Goal: Information Seeking & Learning: Learn about a topic

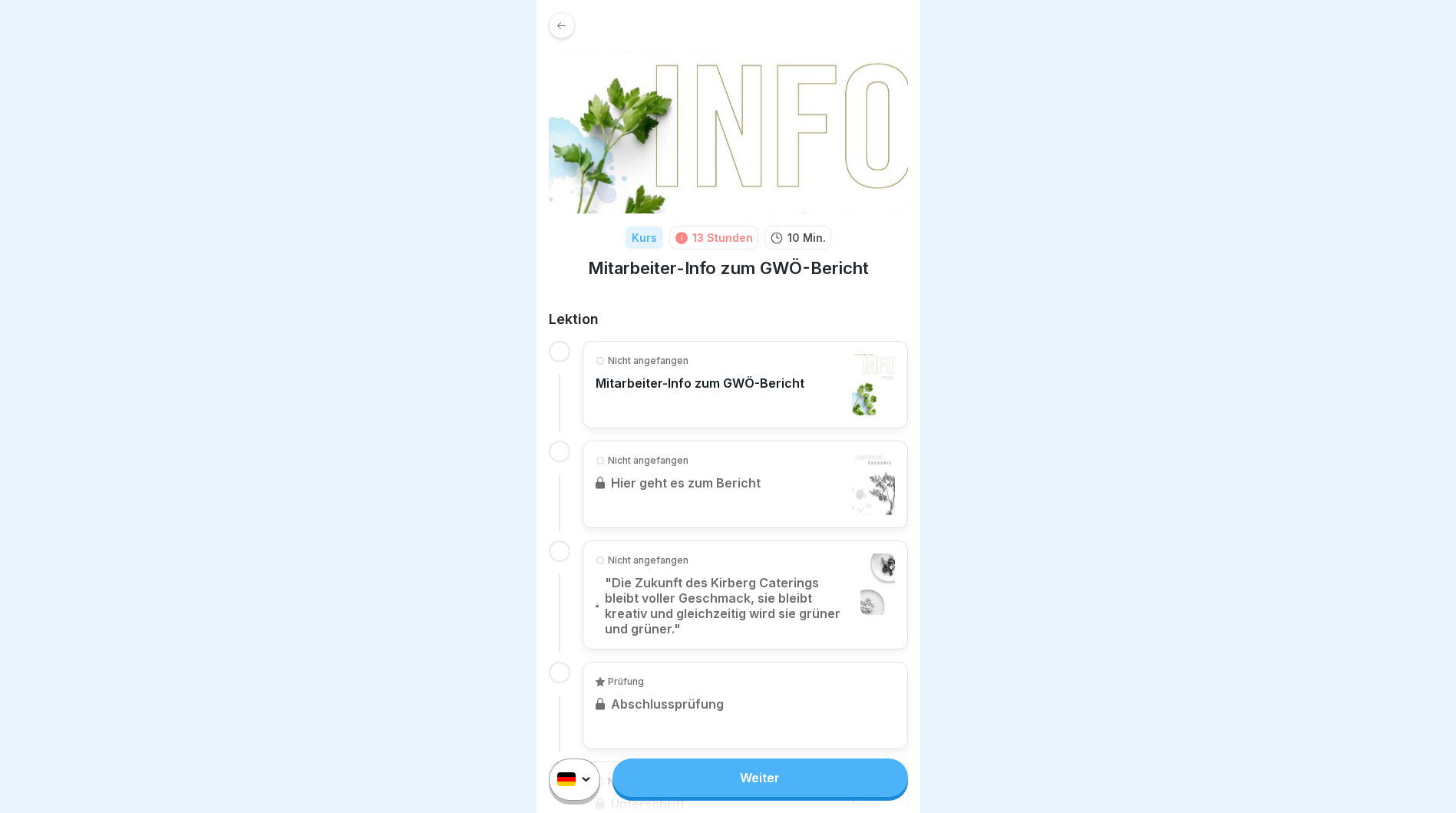
click at [734, 382] on p "Mitarbeiter-Info zum GWÖ-Bericht" at bounding box center [700, 383] width 209 height 15
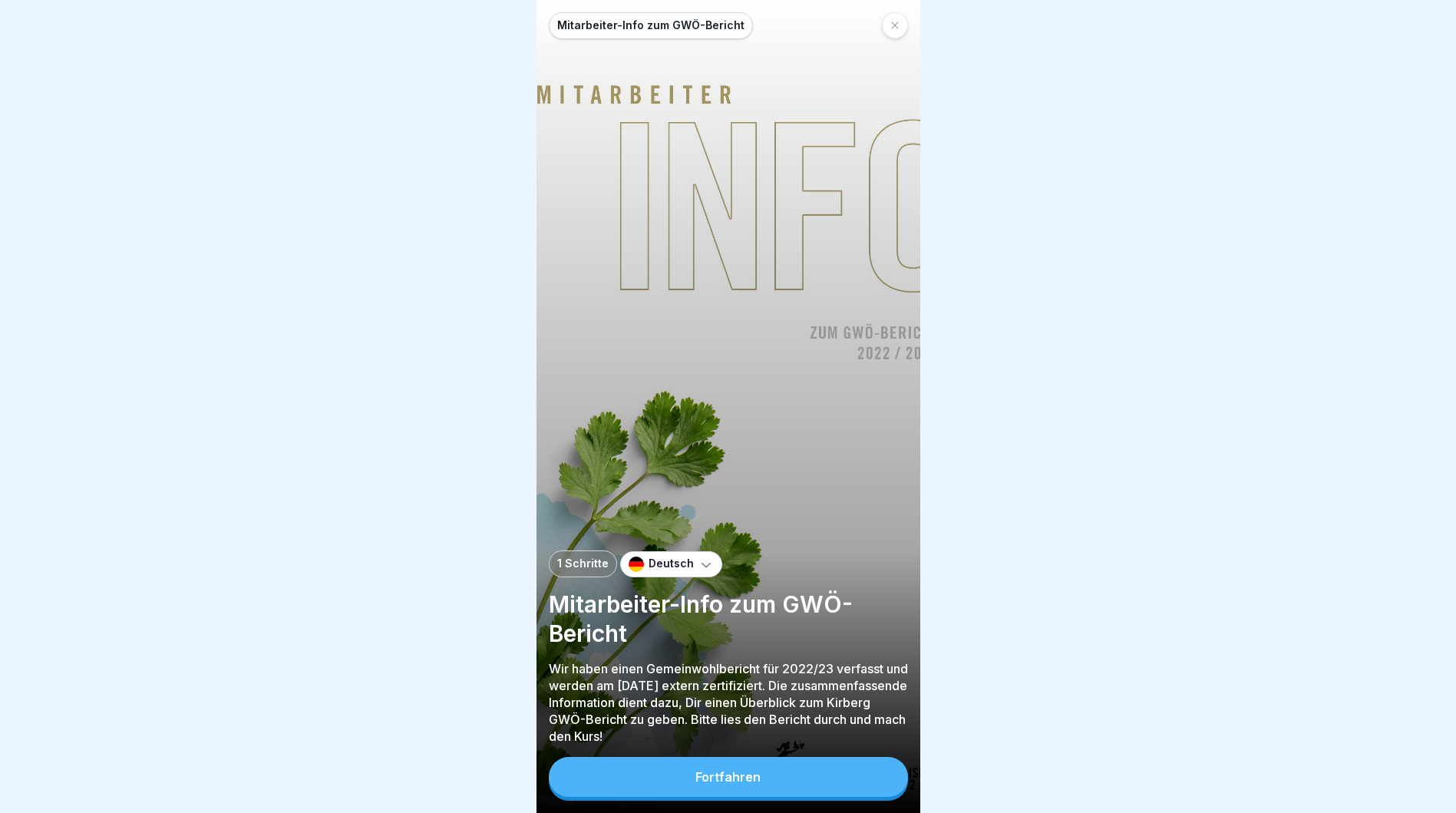
click at [756, 796] on button "Fortfahren" at bounding box center [729, 777] width 359 height 40
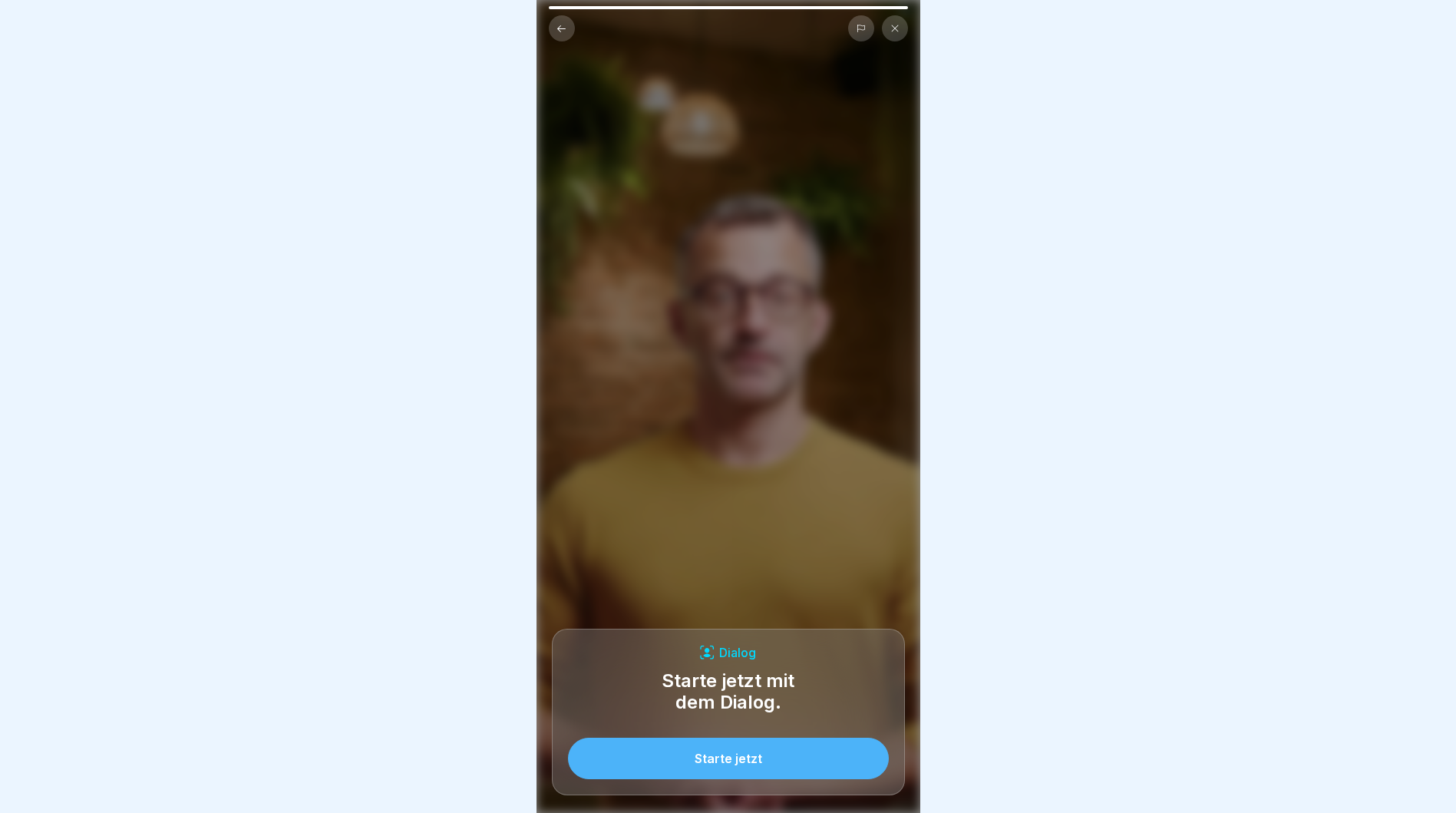
click at [802, 780] on button "Starte jetzt" at bounding box center [728, 759] width 321 height 42
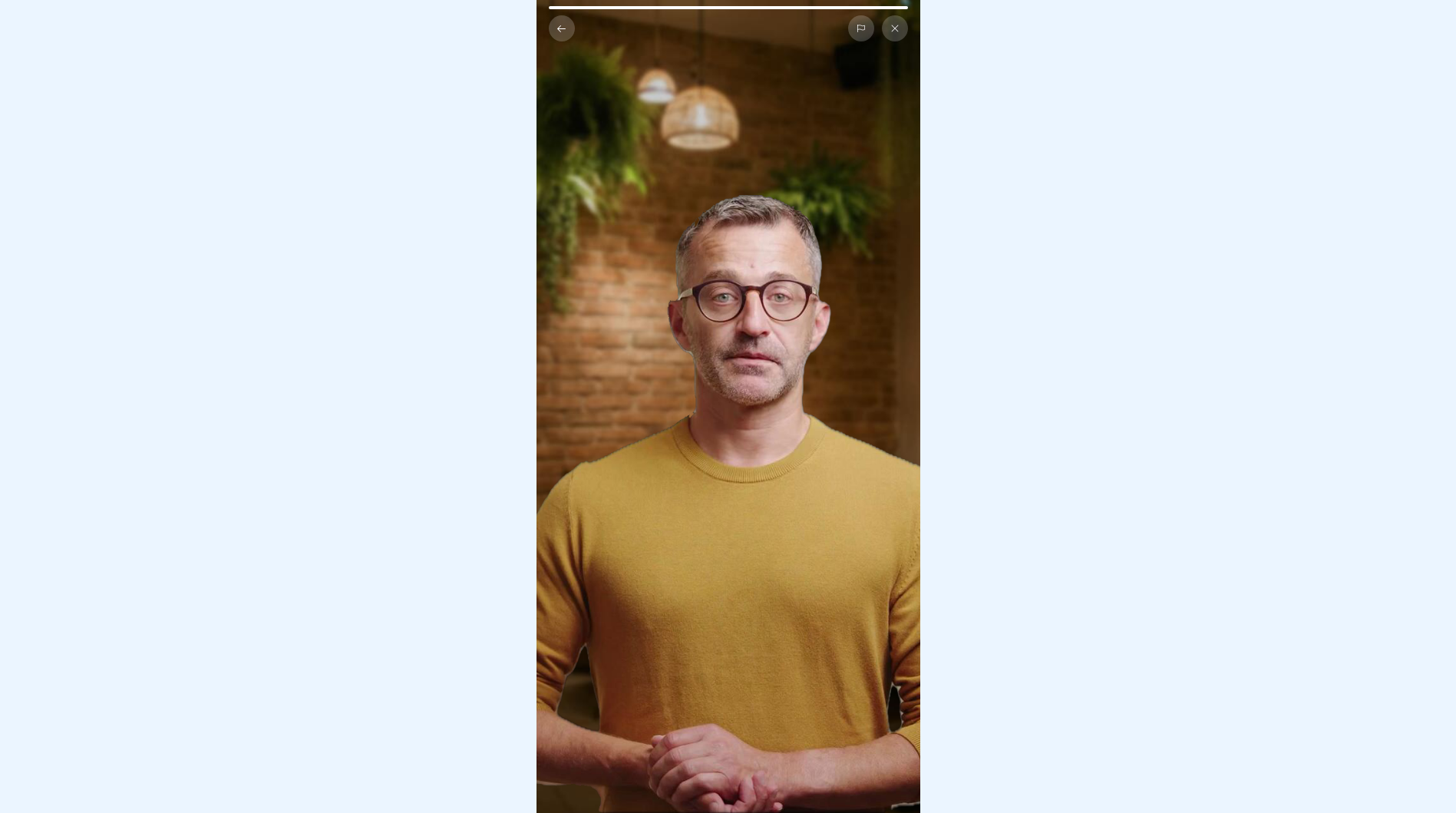
click at [893, 29] on icon at bounding box center [895, 29] width 7 height 7
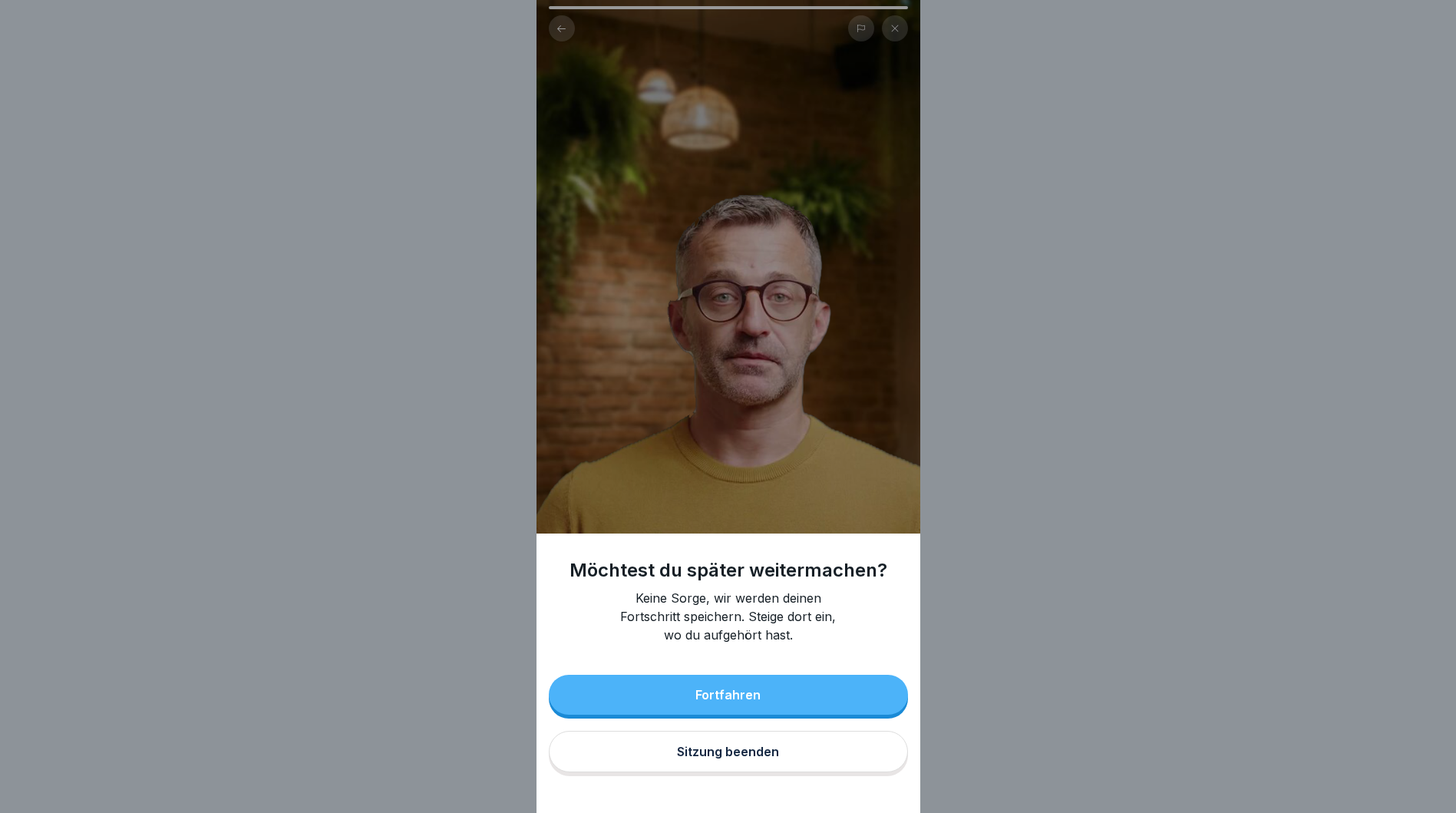
click at [847, 703] on button "Fortfahren" at bounding box center [729, 695] width 359 height 40
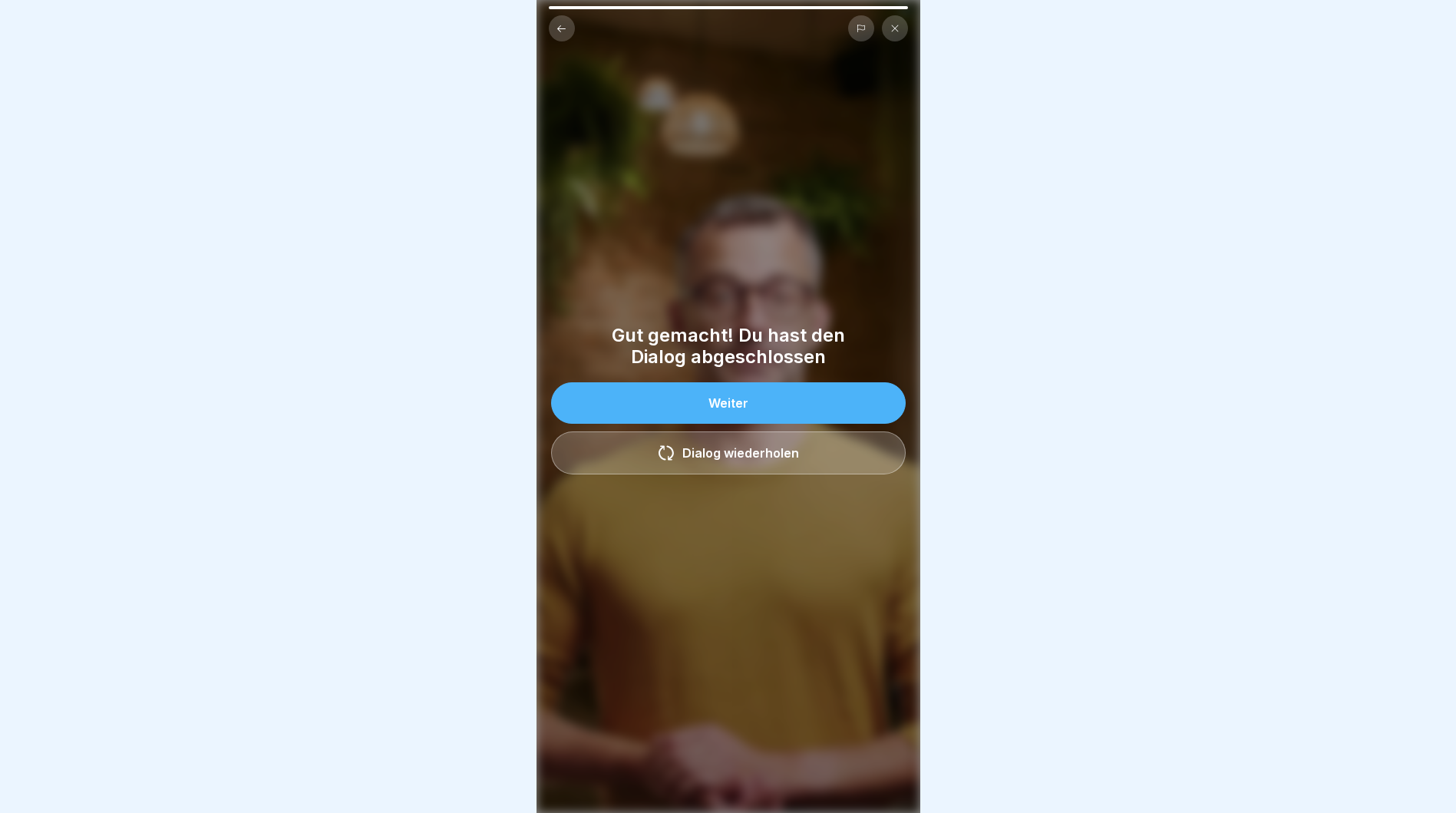
click at [760, 405] on button "Weiter" at bounding box center [728, 403] width 355 height 42
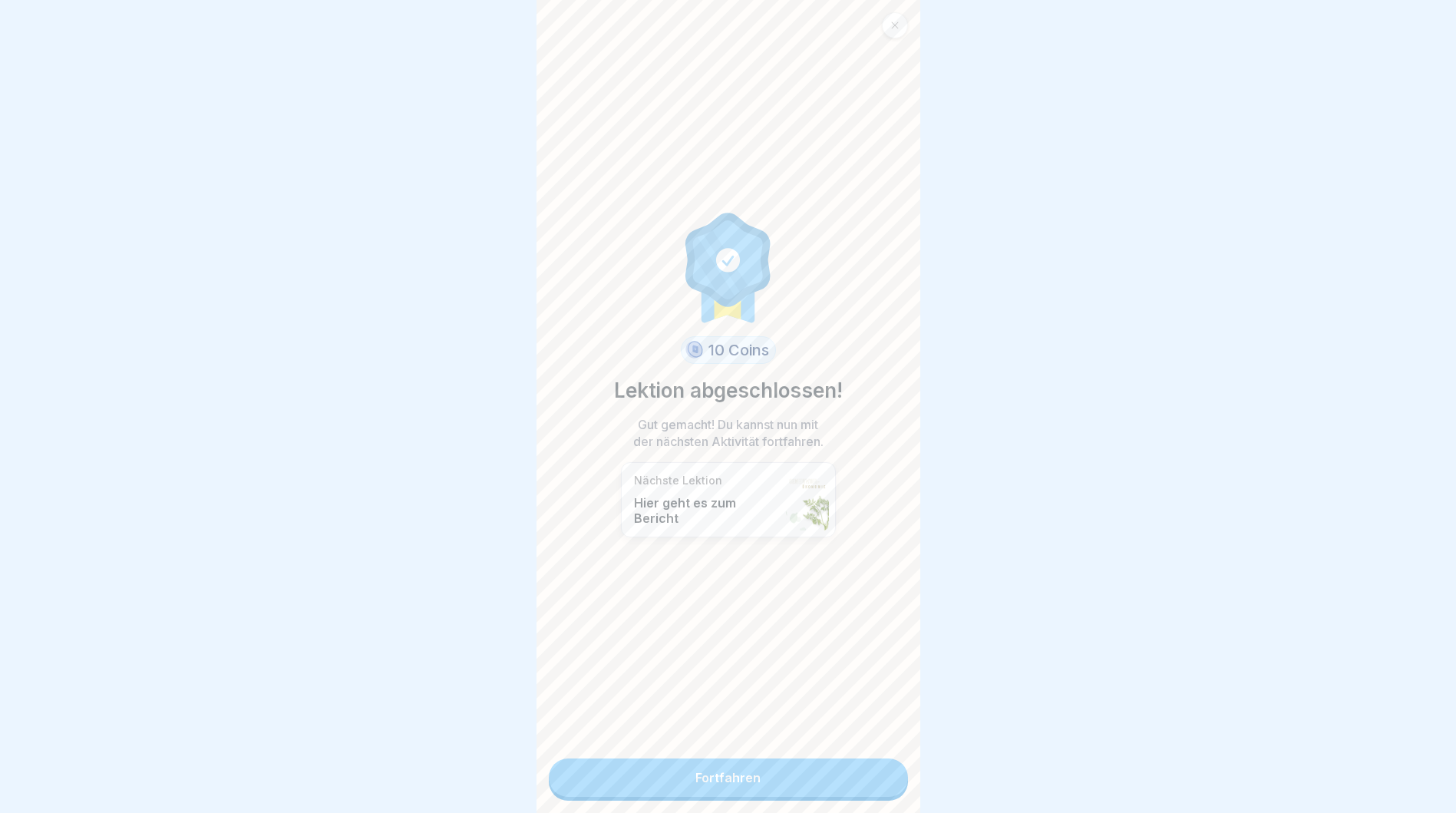
click at [772, 777] on link "Fortfahren" at bounding box center [729, 778] width 359 height 38
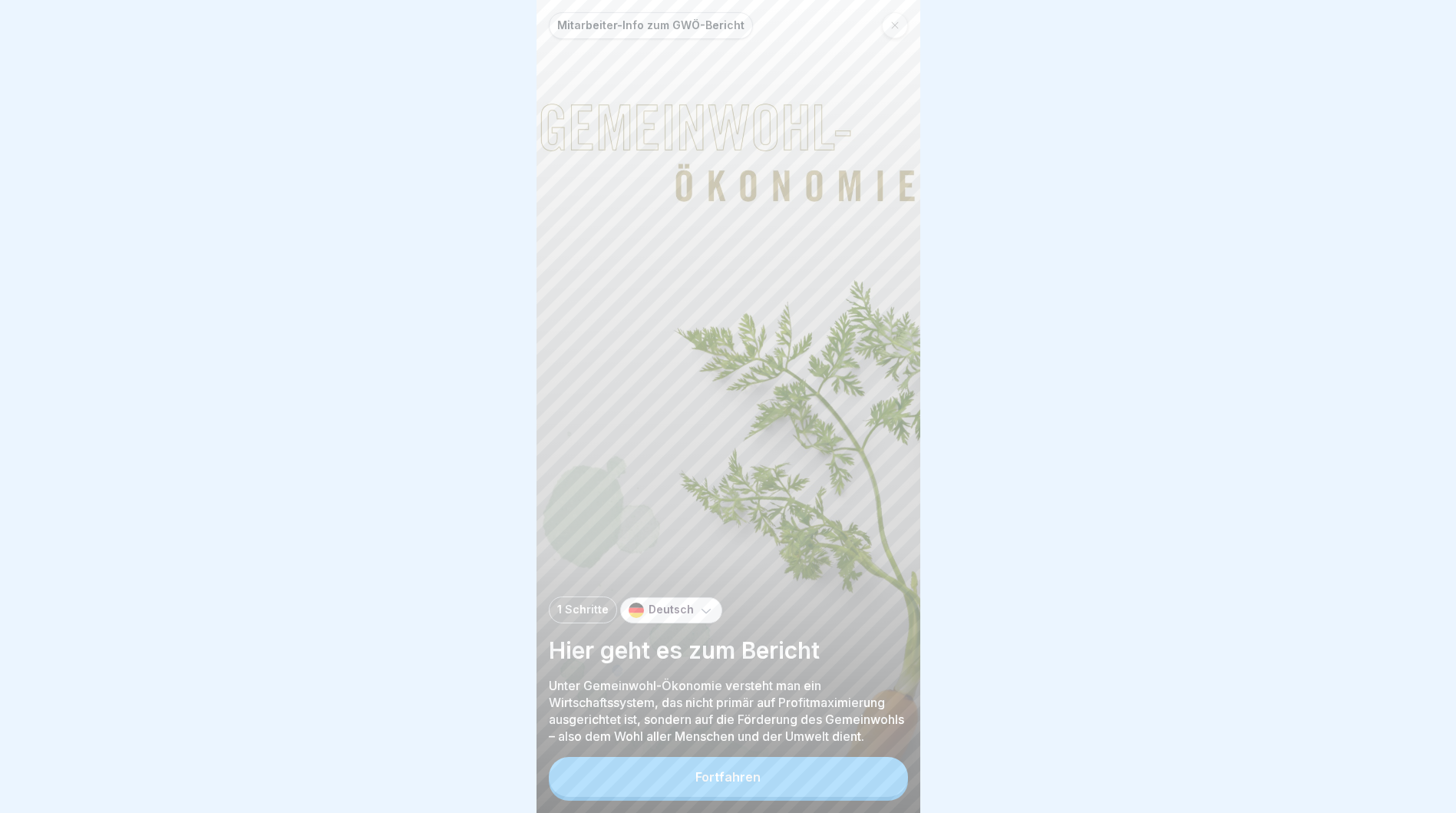
click at [767, 791] on button "Fortfahren" at bounding box center [729, 777] width 359 height 40
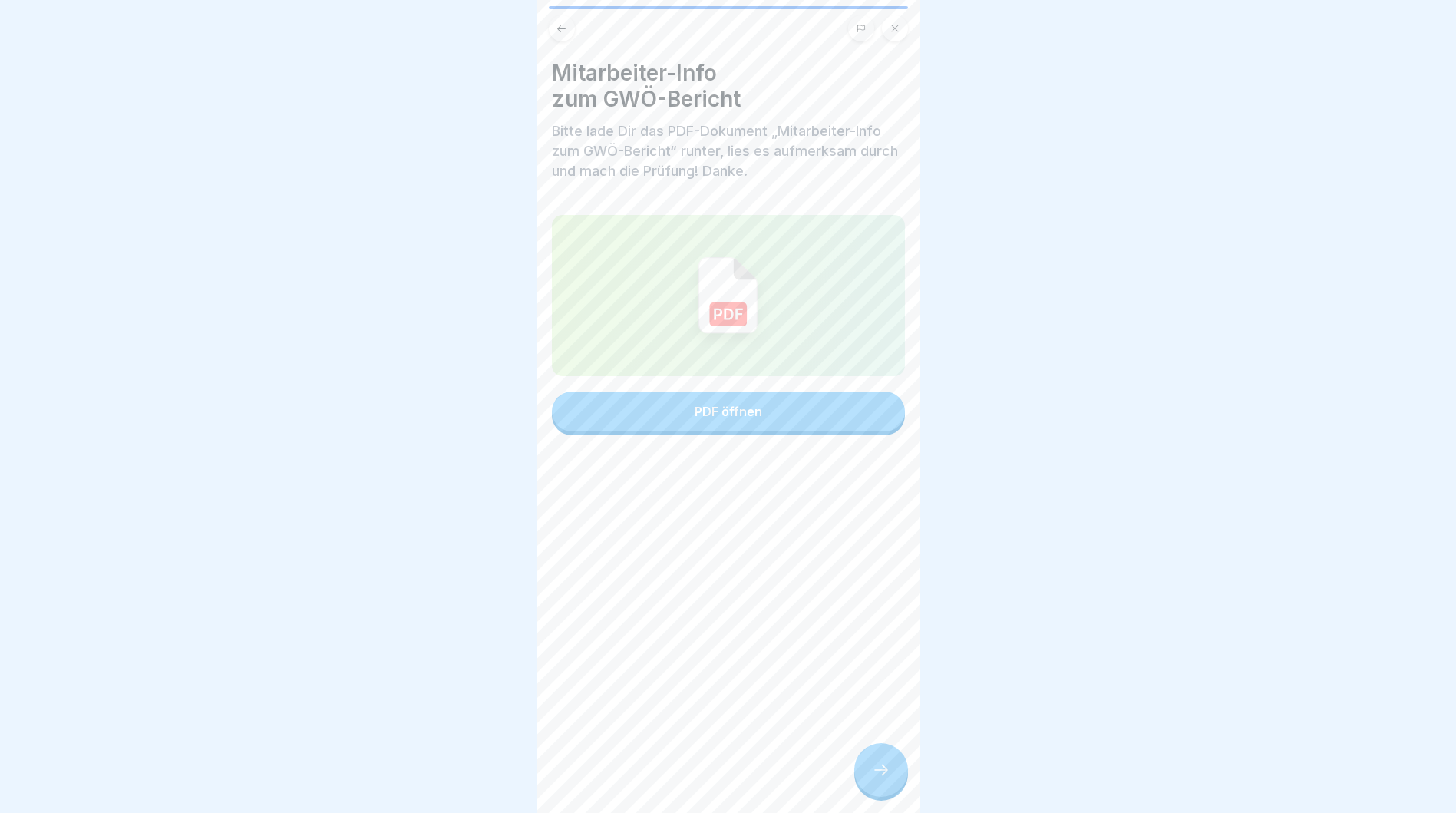
click at [740, 417] on div "PDF öffnen" at bounding box center [728, 411] width 68 height 14
click at [695, 411] on div "PDF öffnen" at bounding box center [728, 411] width 68 height 14
click at [885, 780] on icon at bounding box center [882, 770] width 18 height 18
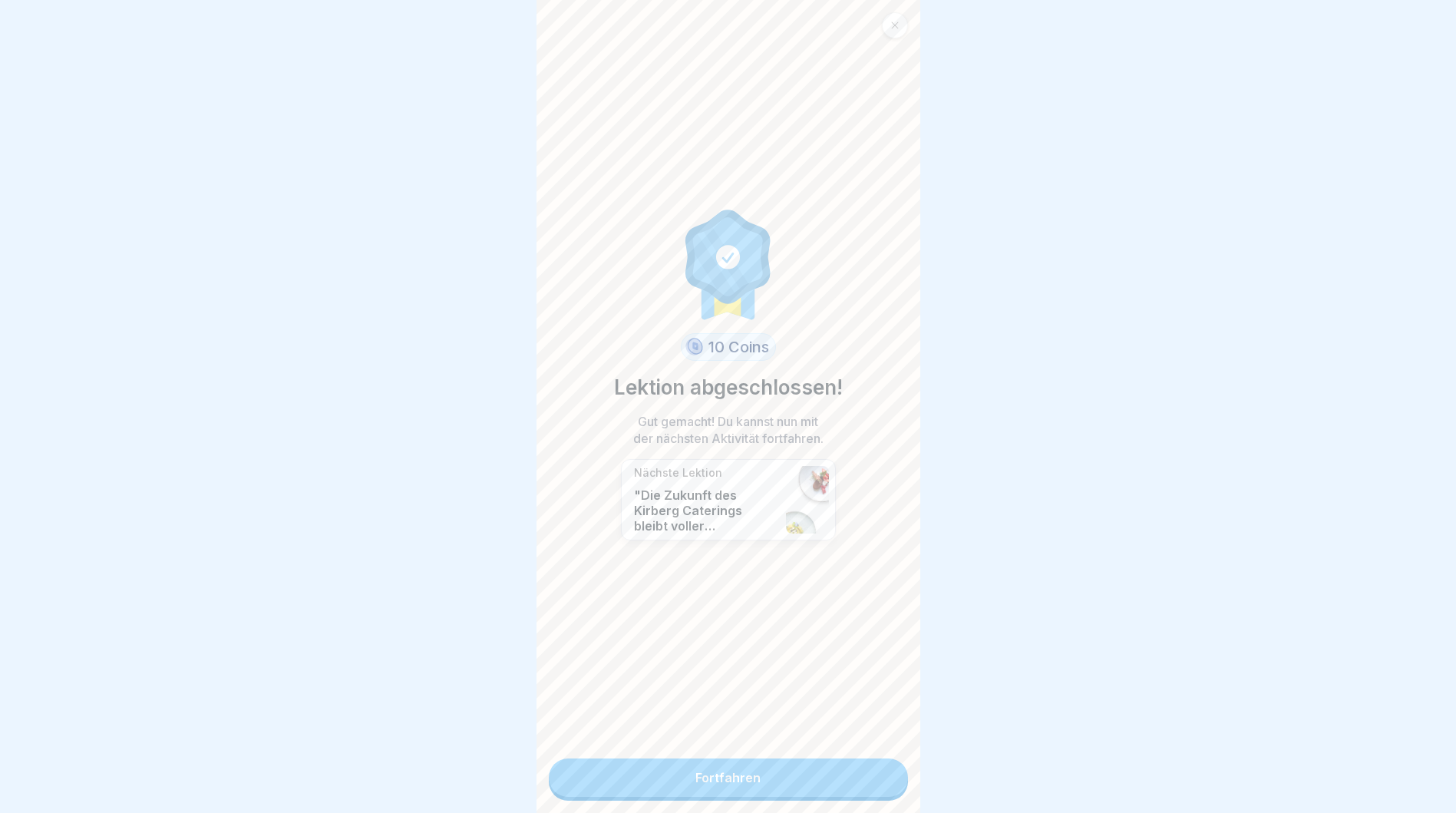
click at [724, 786] on link "Fortfahren" at bounding box center [729, 778] width 359 height 38
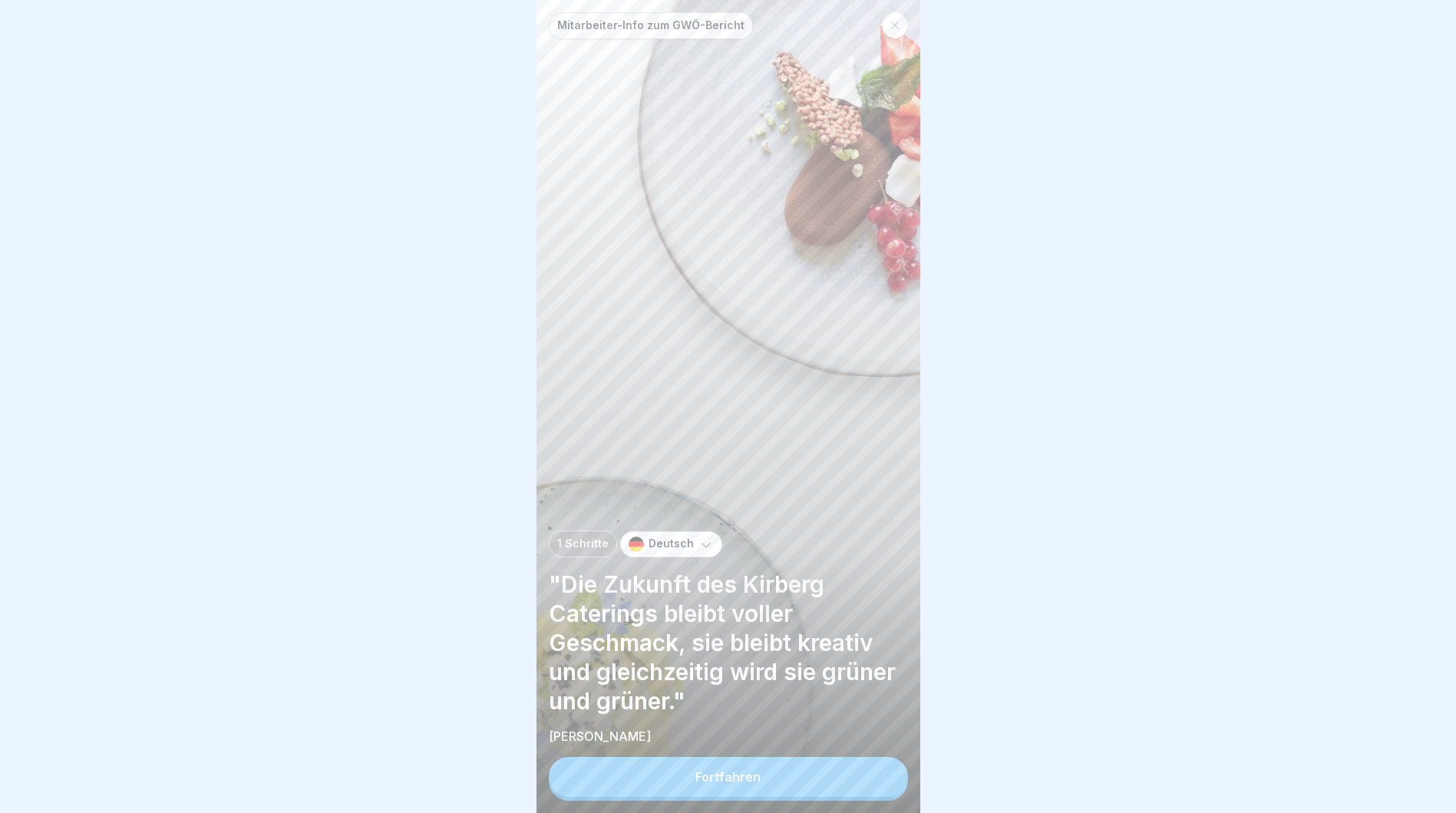
click at [785, 797] on button "Fortfahren" at bounding box center [729, 777] width 359 height 40
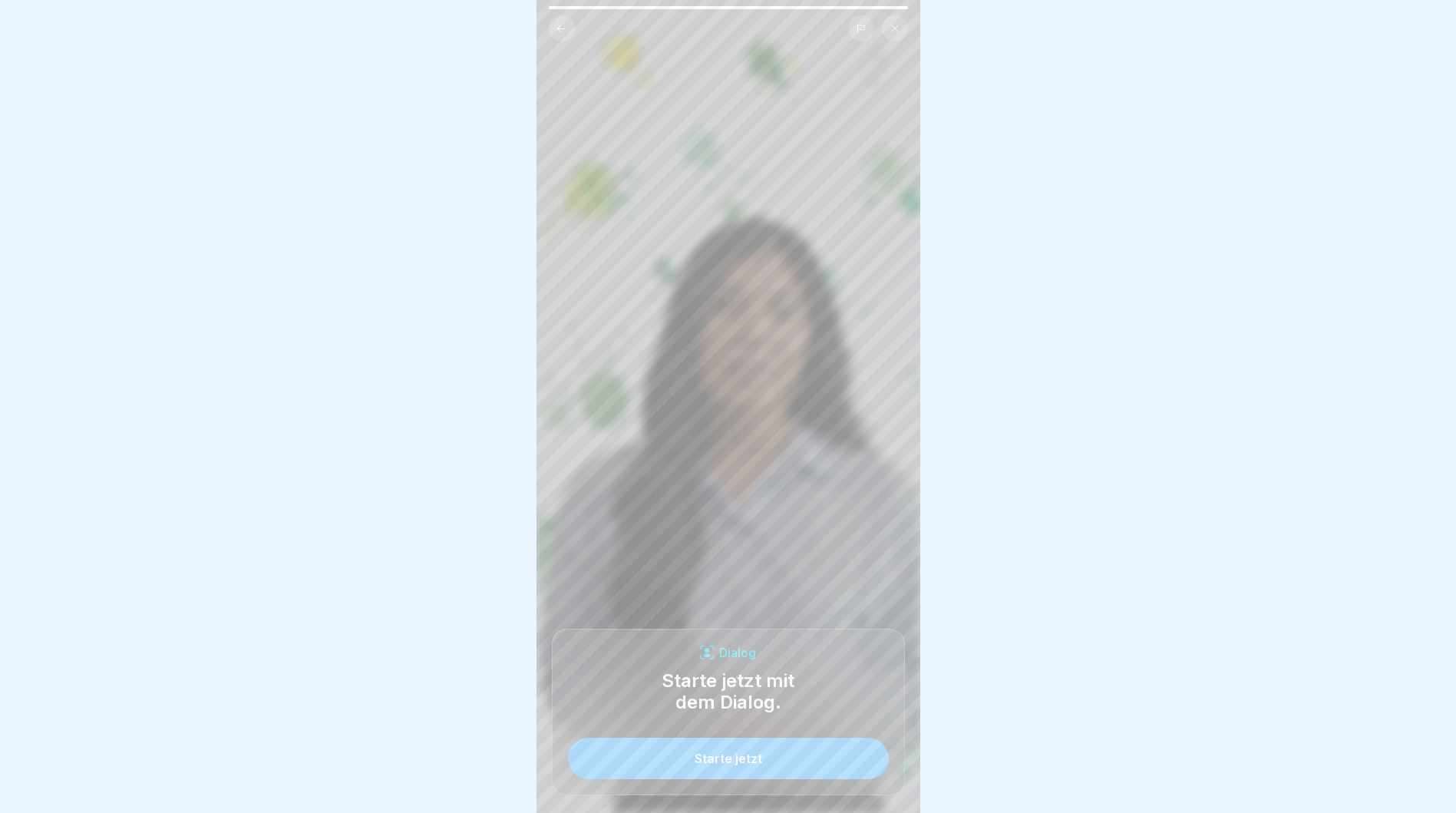
click at [825, 776] on button "Starte jetzt" at bounding box center [728, 759] width 321 height 42
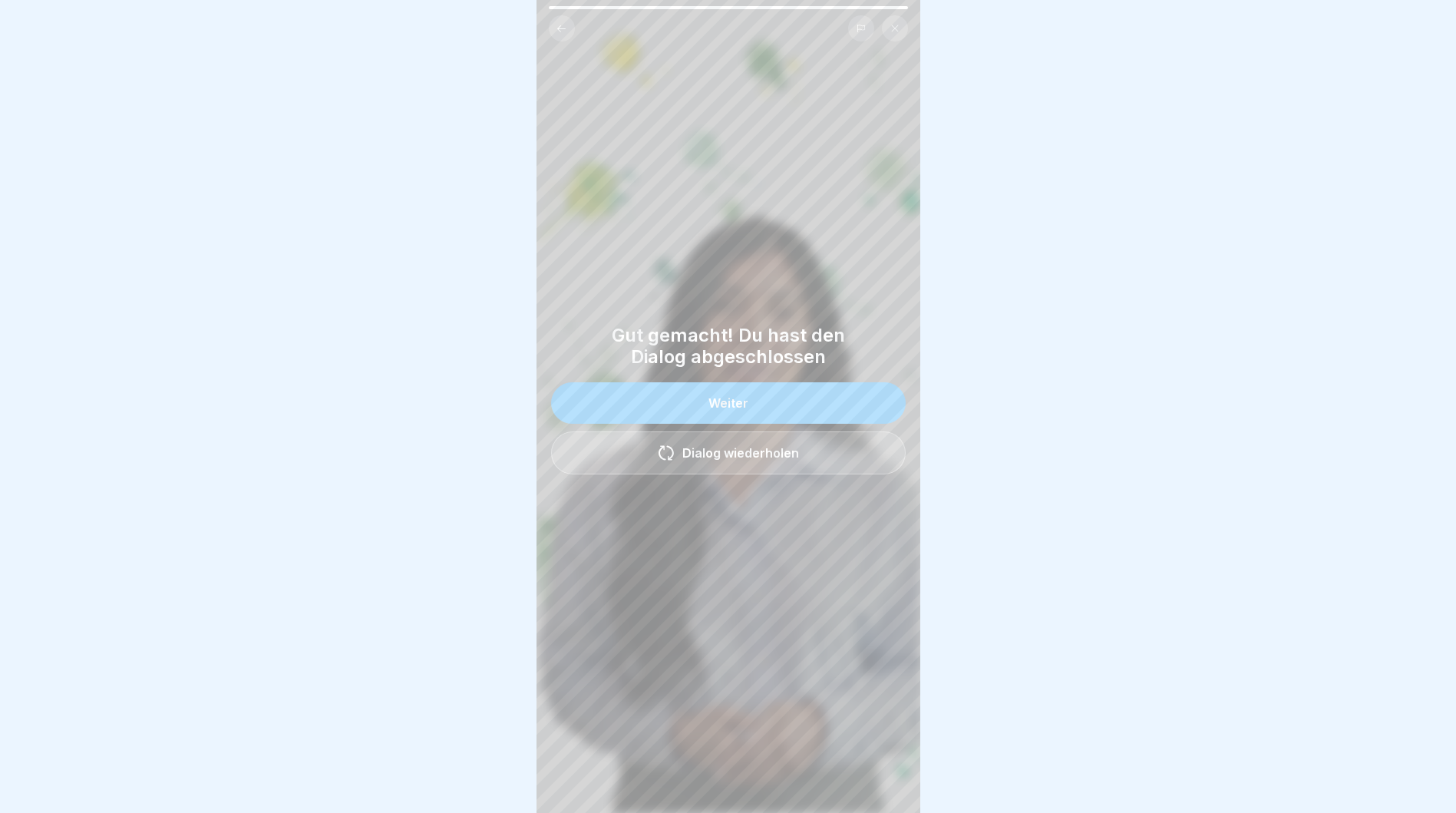
drag, startPoint x: 725, startPoint y: 417, endPoint x: 741, endPoint y: 412, distance: 16.8
click at [726, 417] on button "Weiter" at bounding box center [728, 403] width 355 height 42
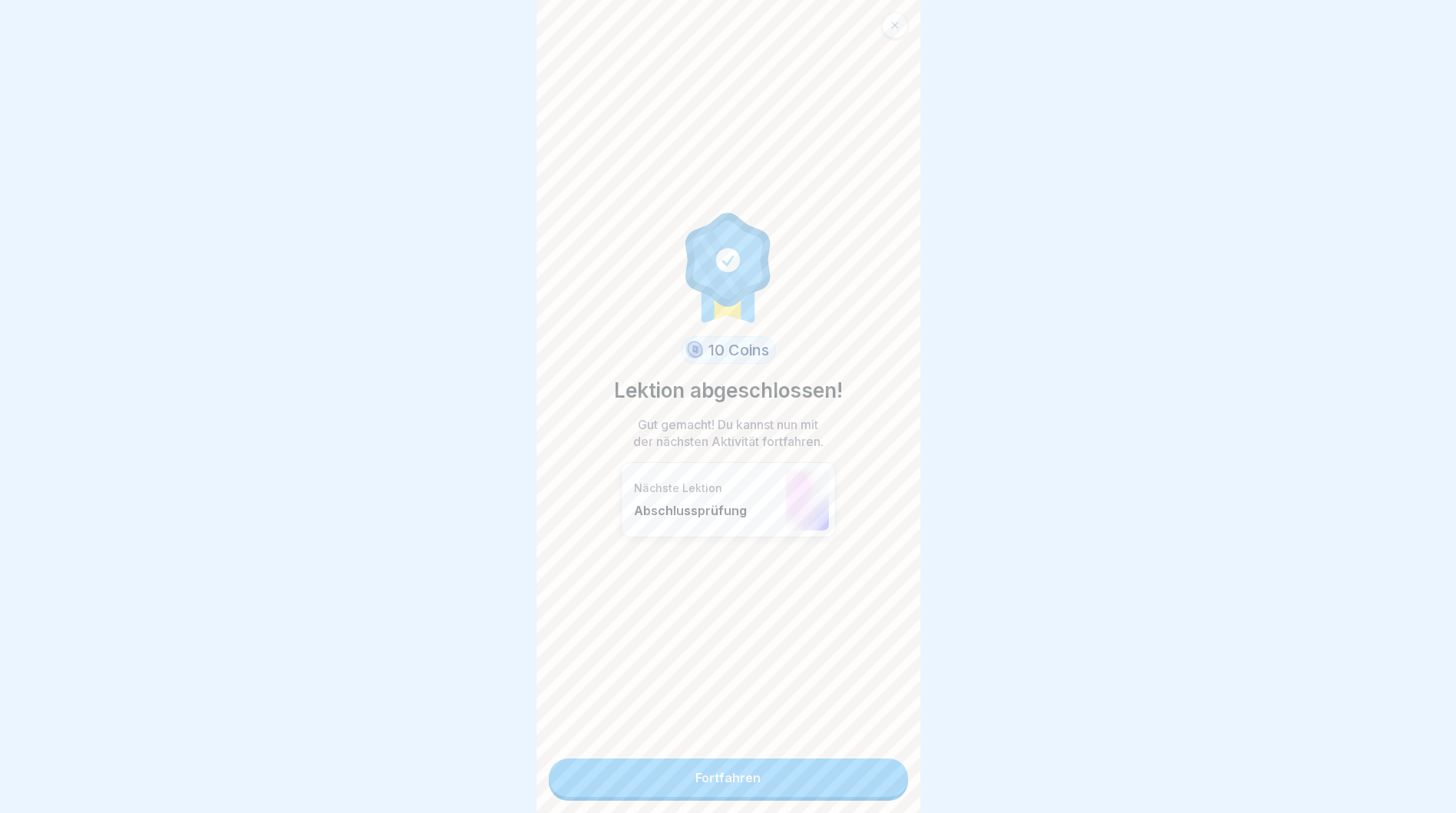
click at [721, 779] on link "Fortfahren" at bounding box center [729, 778] width 359 height 38
click at [719, 774] on link "Fortfahren" at bounding box center [729, 778] width 359 height 38
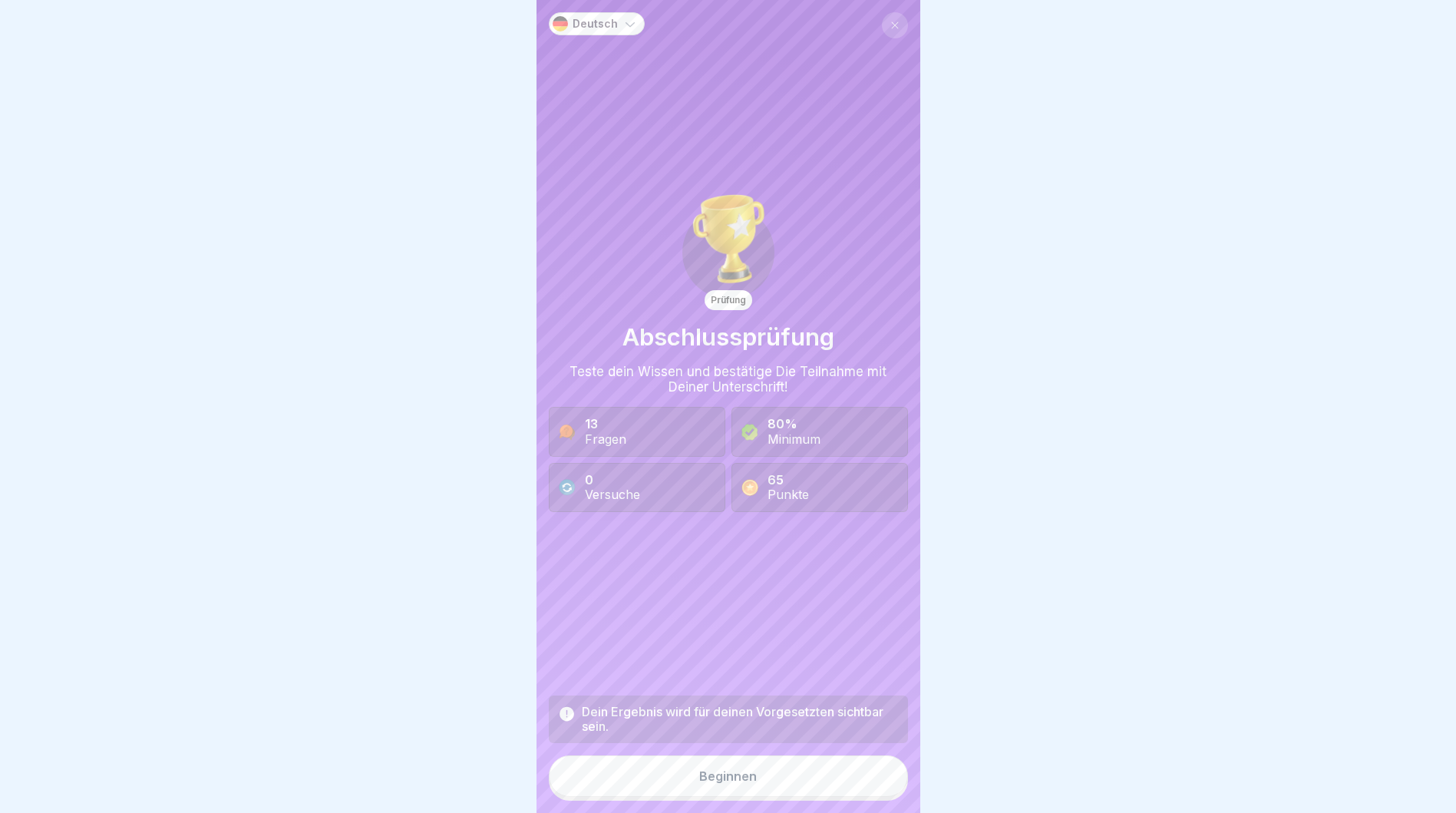
click at [778, 796] on button "Beginnen" at bounding box center [729, 776] width 359 height 42
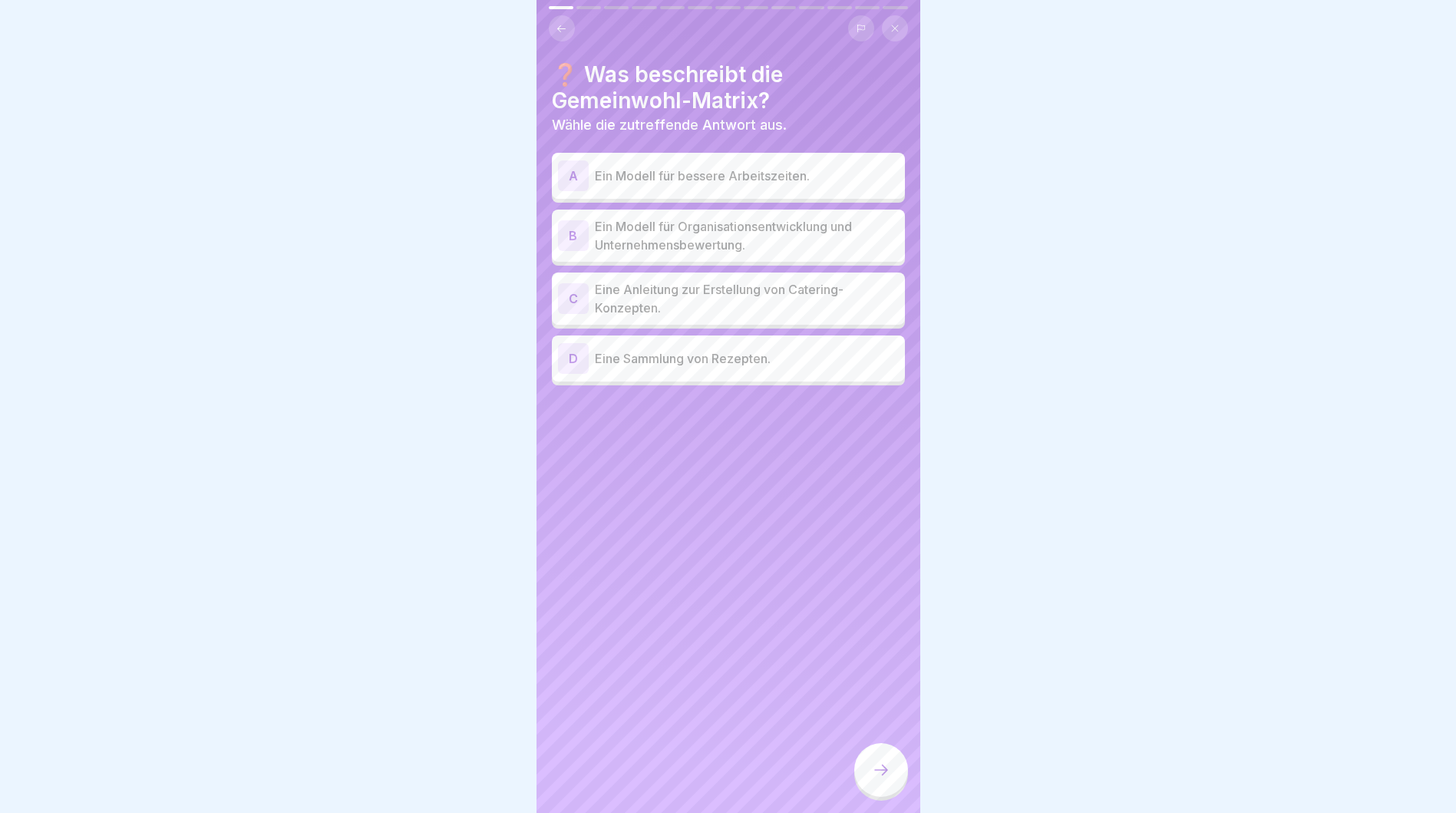
click at [608, 231] on p "Ein Modell für Organisationsentwicklung und Unternehmensbewertung." at bounding box center [747, 236] width 304 height 37
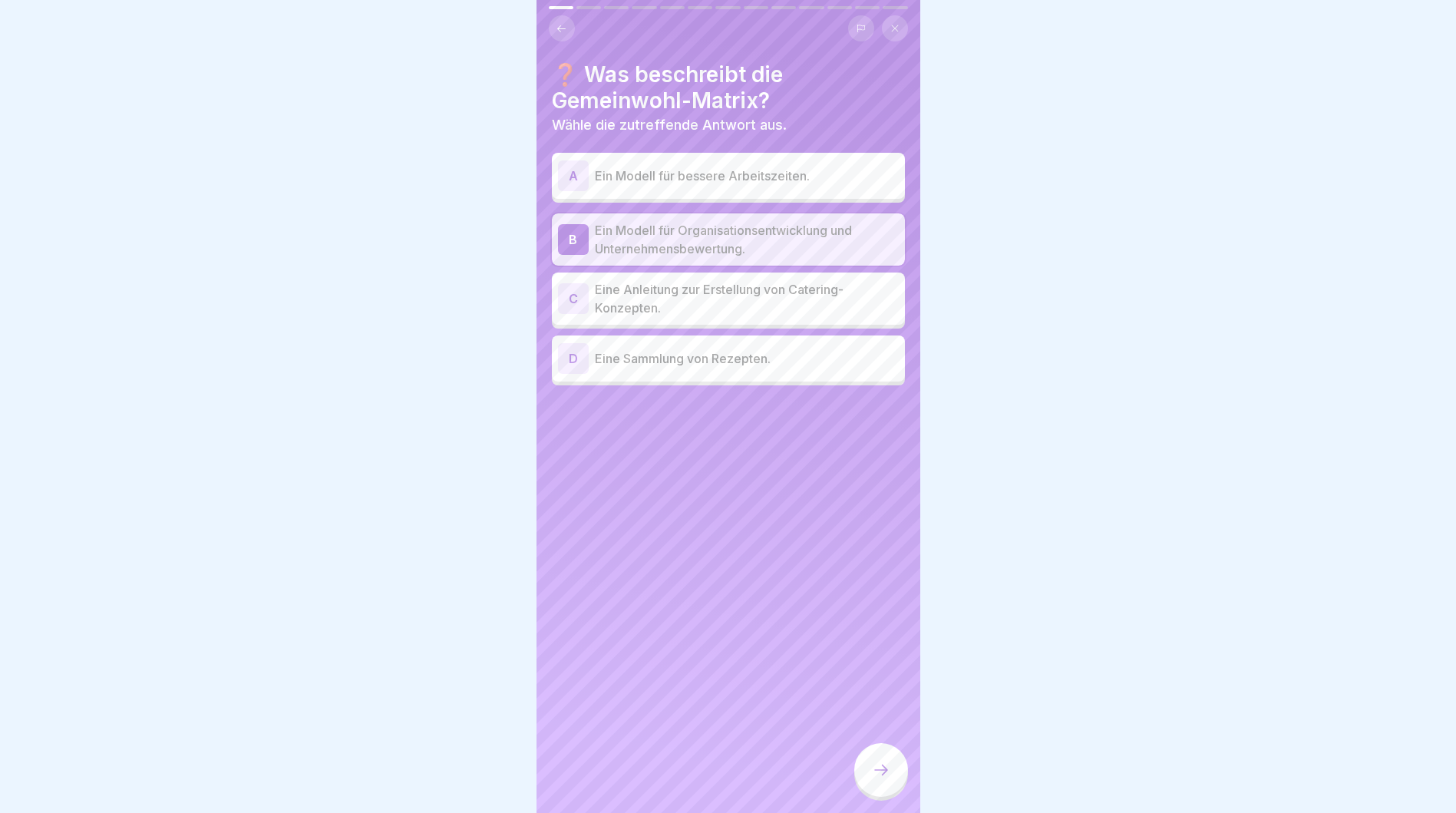
click at [882, 780] on icon at bounding box center [882, 770] width 18 height 18
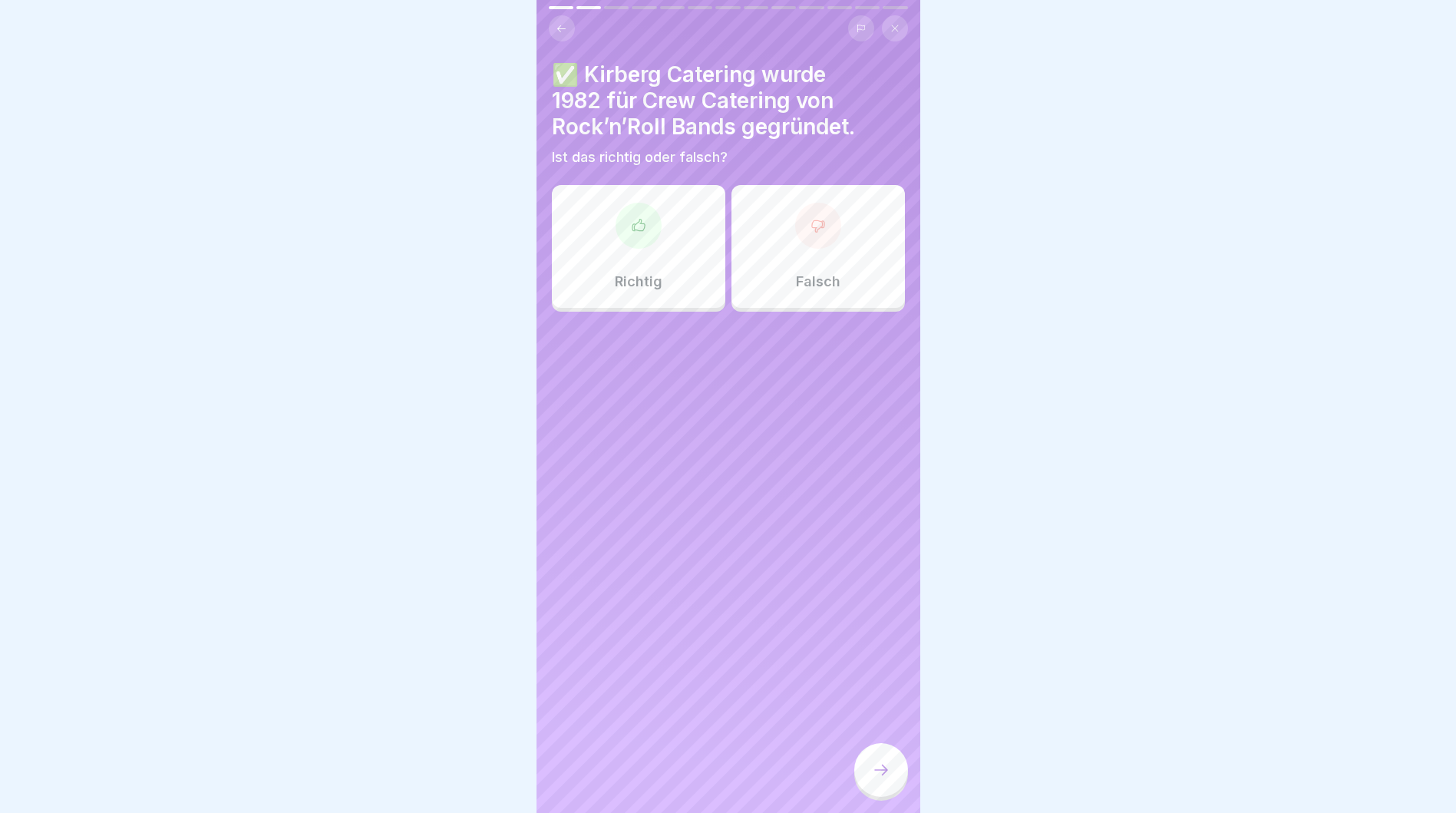
click at [627, 256] on div "Richtig" at bounding box center [639, 247] width 173 height 123
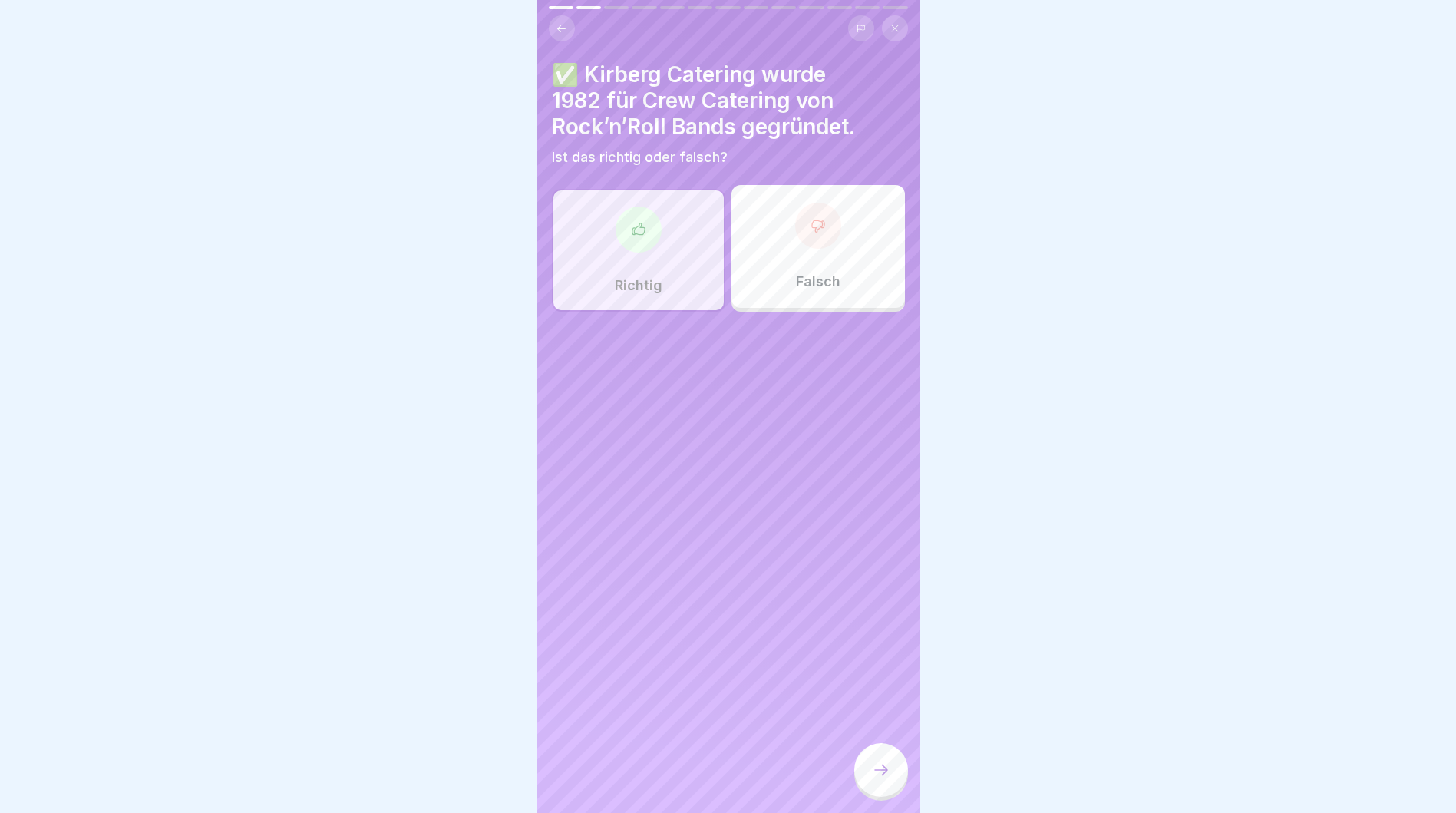
click at [888, 792] on div at bounding box center [881, 770] width 53 height 53
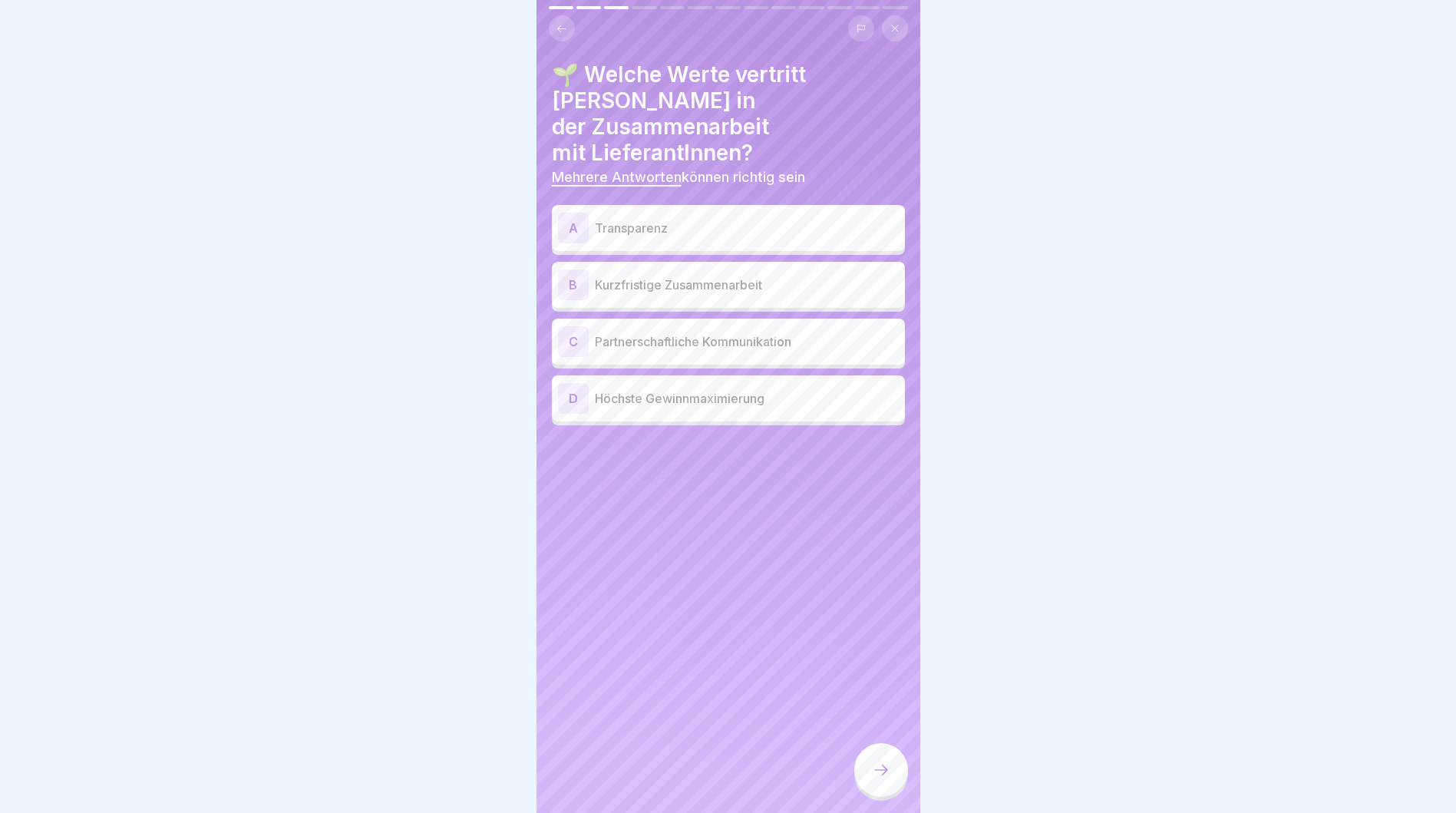
click at [667, 219] on p "Transparenz" at bounding box center [747, 228] width 304 height 18
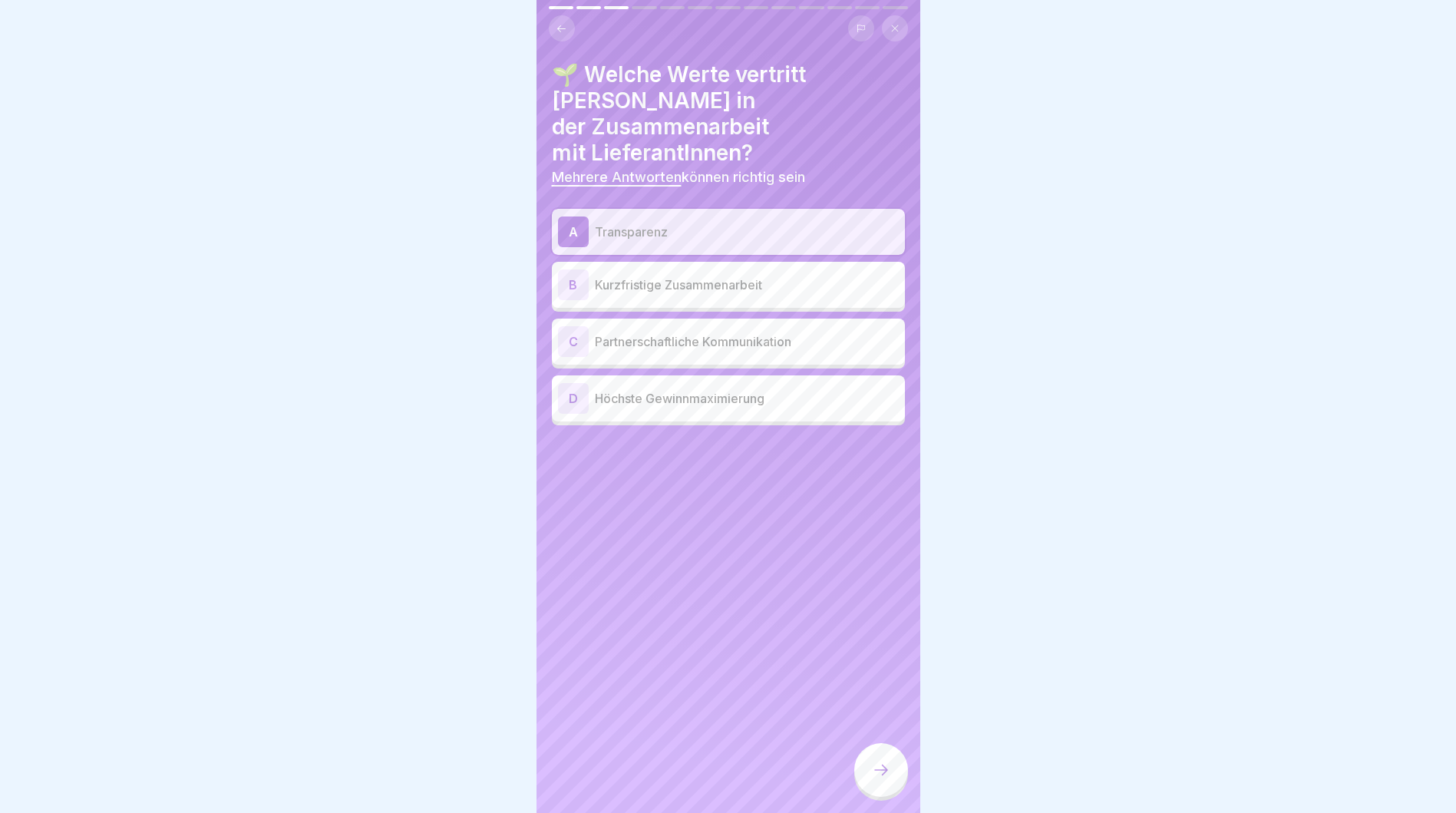
click at [649, 332] on p "Partnerschaftliche Kommunikation" at bounding box center [747, 341] width 304 height 18
click at [880, 780] on icon at bounding box center [882, 770] width 18 height 18
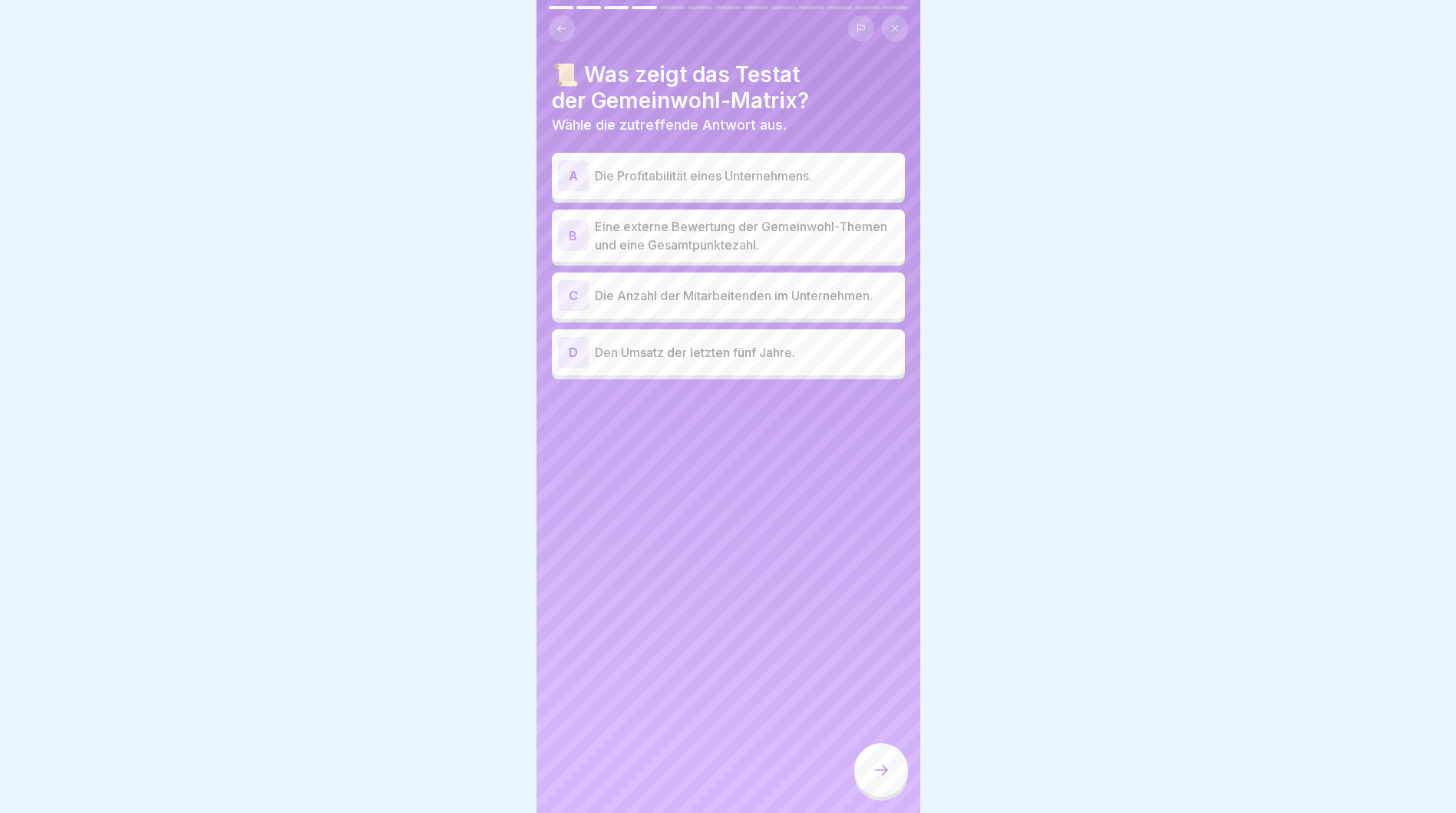
click at [806, 229] on p "Eine externe Bewertung der Gemeinwohl-Themen und eine Gesamtpunktezahl." at bounding box center [747, 236] width 304 height 37
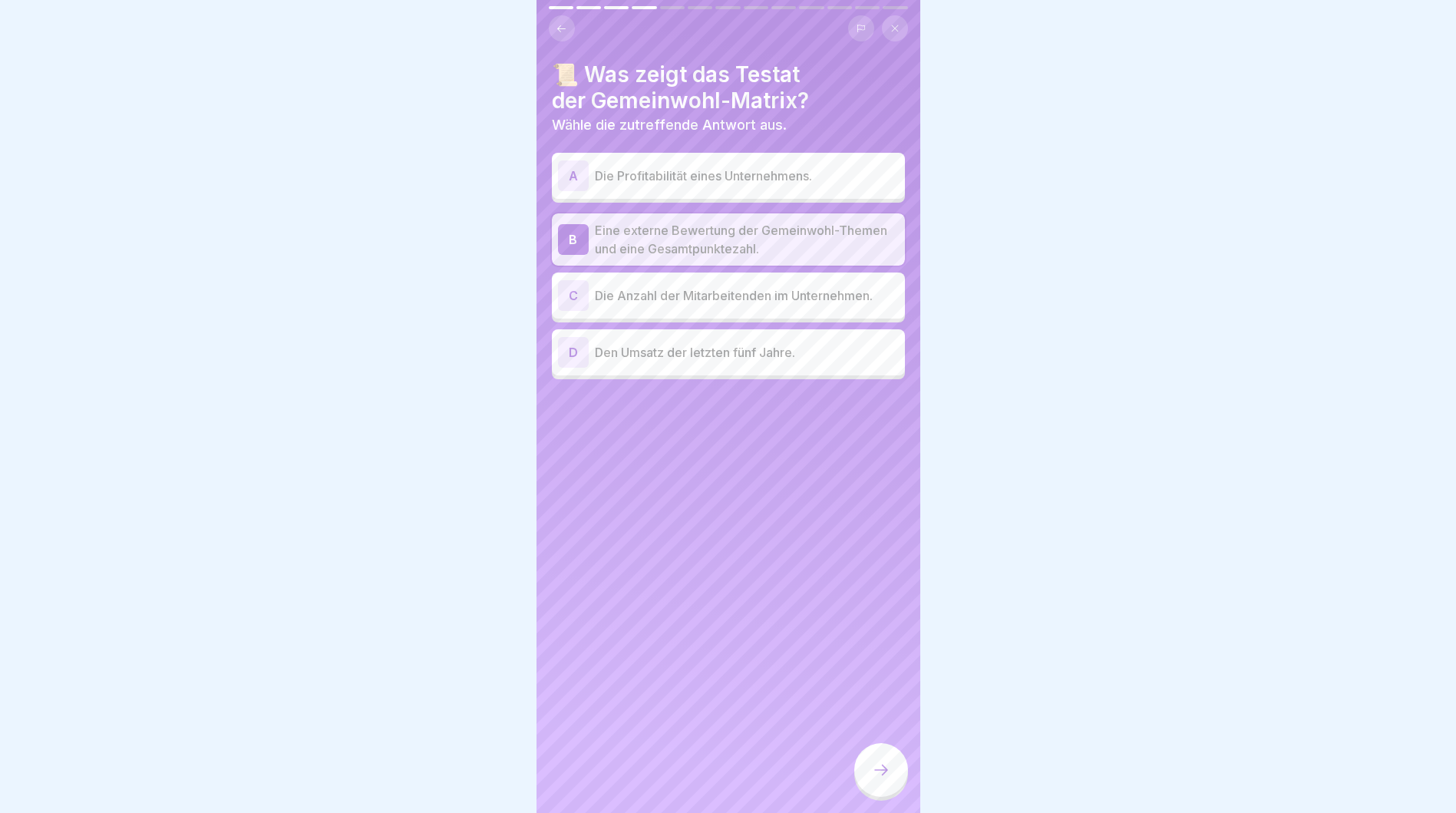
click at [881, 780] on icon at bounding box center [882, 770] width 18 height 18
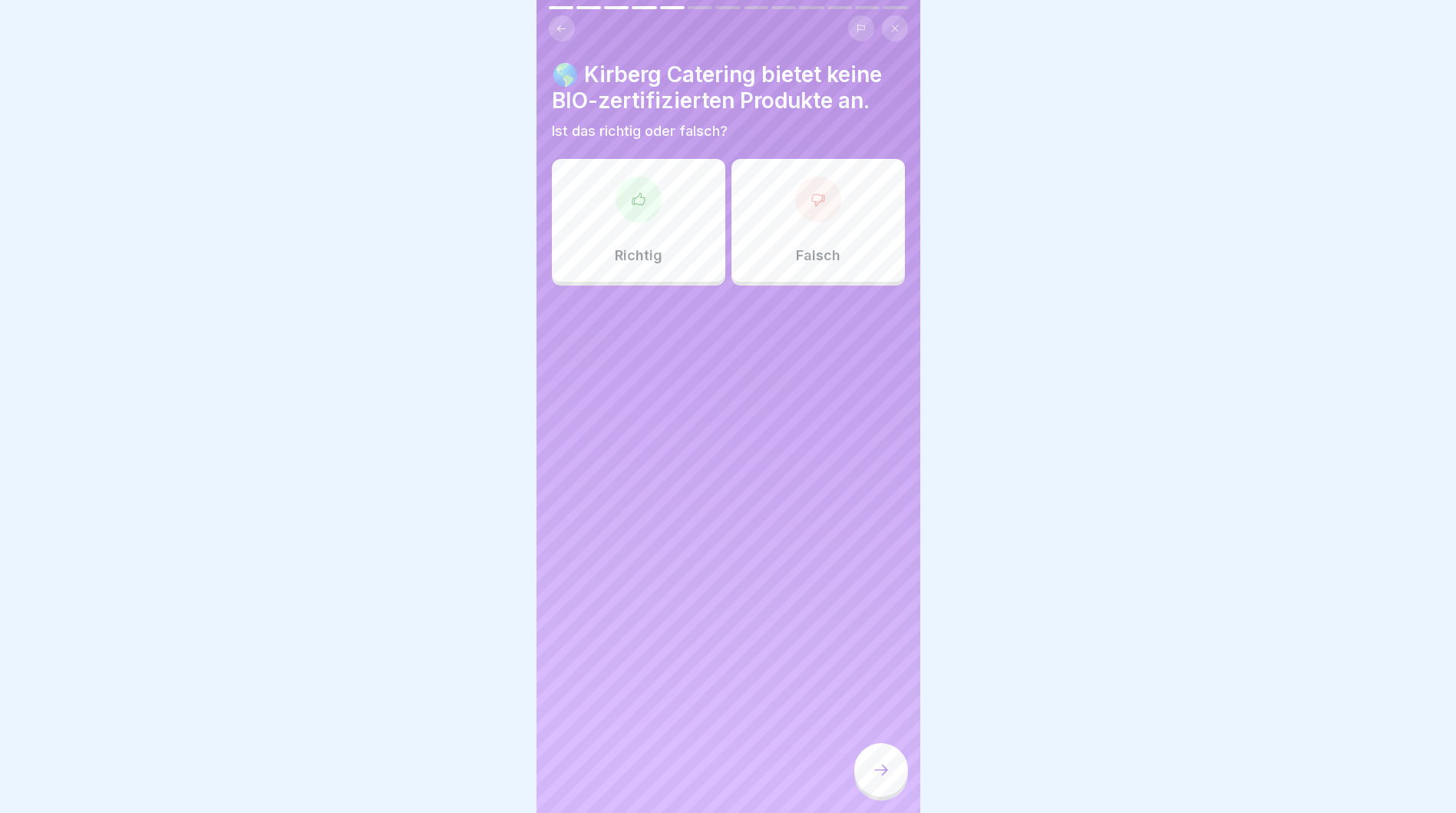
click at [816, 221] on div at bounding box center [818, 199] width 46 height 46
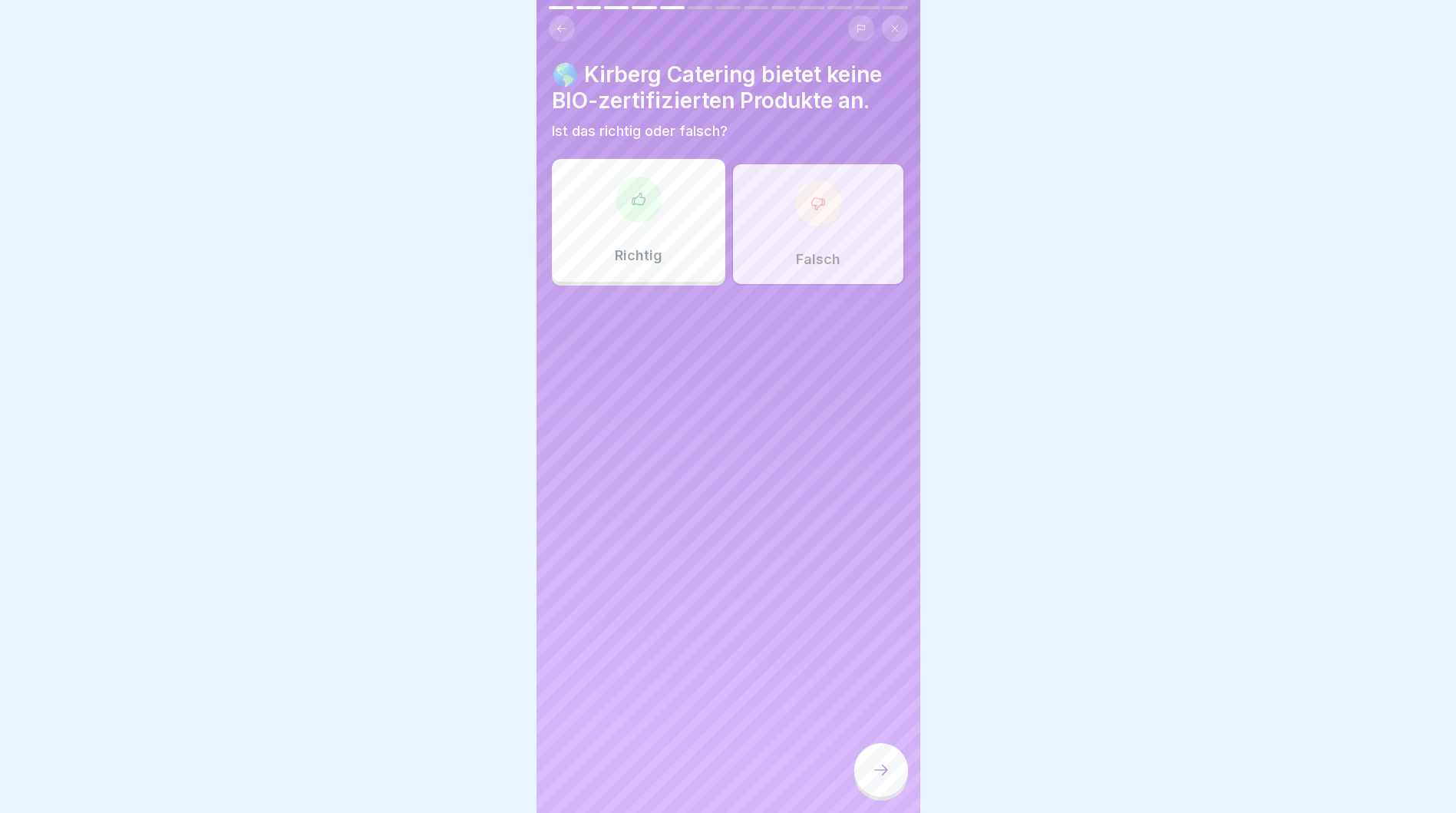
click at [888, 780] on icon at bounding box center [882, 770] width 18 height 18
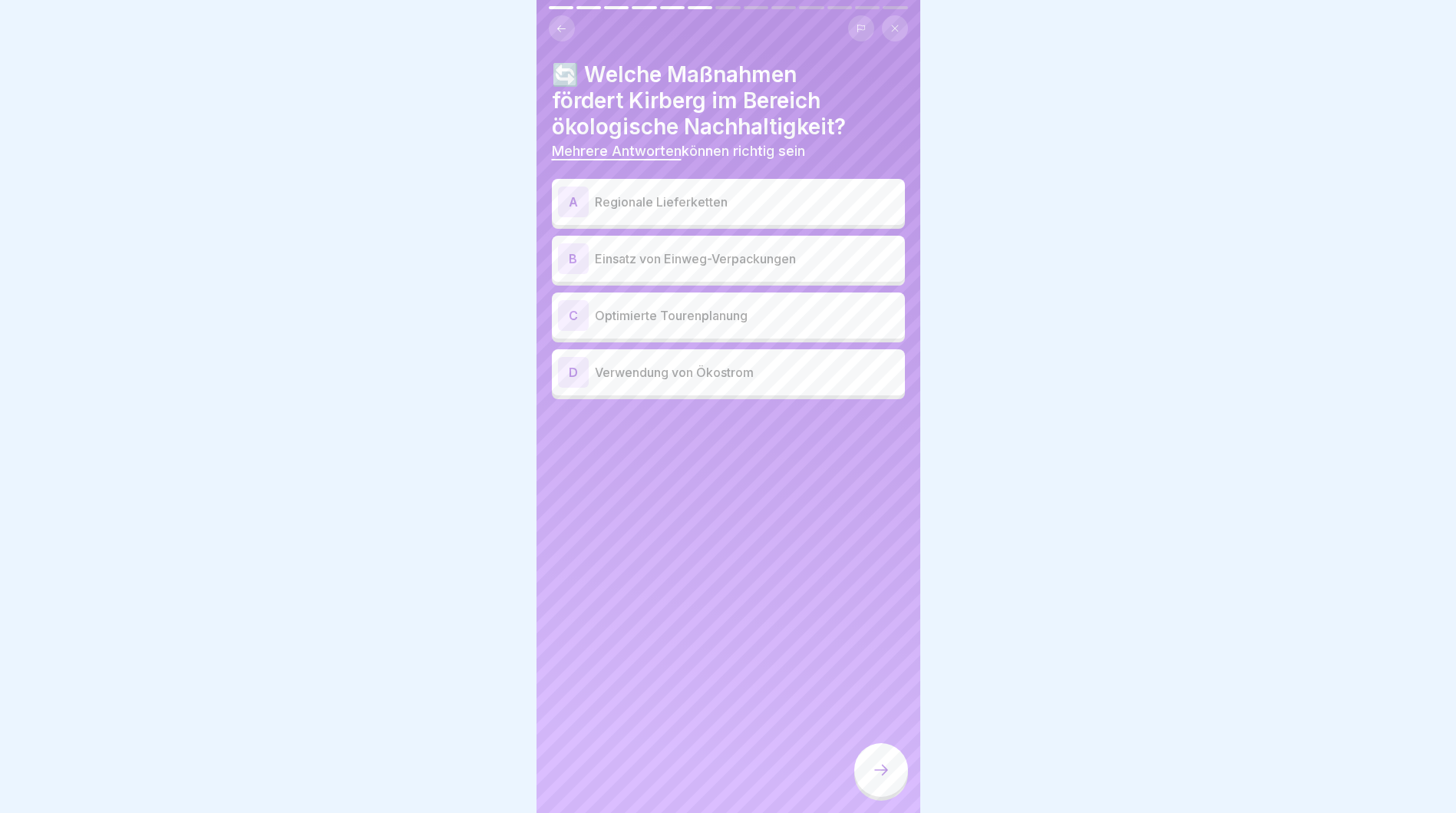
click at [731, 205] on p "Regionale Lieferketten" at bounding box center [747, 201] width 304 height 18
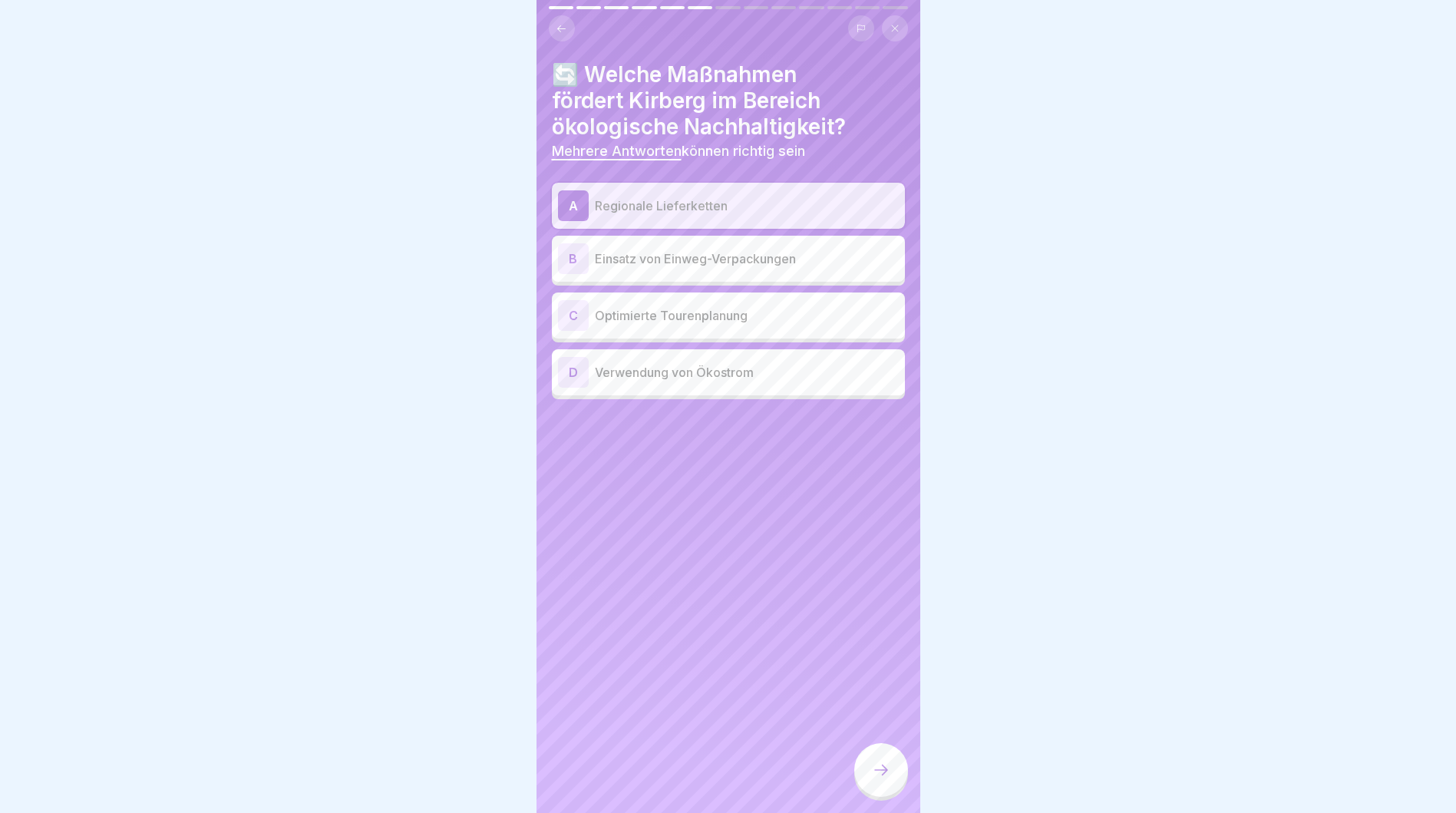
click at [743, 320] on p "Optimierte Tourenplanung" at bounding box center [747, 315] width 304 height 18
click at [747, 377] on p "Verwendung von Ökostrom" at bounding box center [747, 372] width 304 height 18
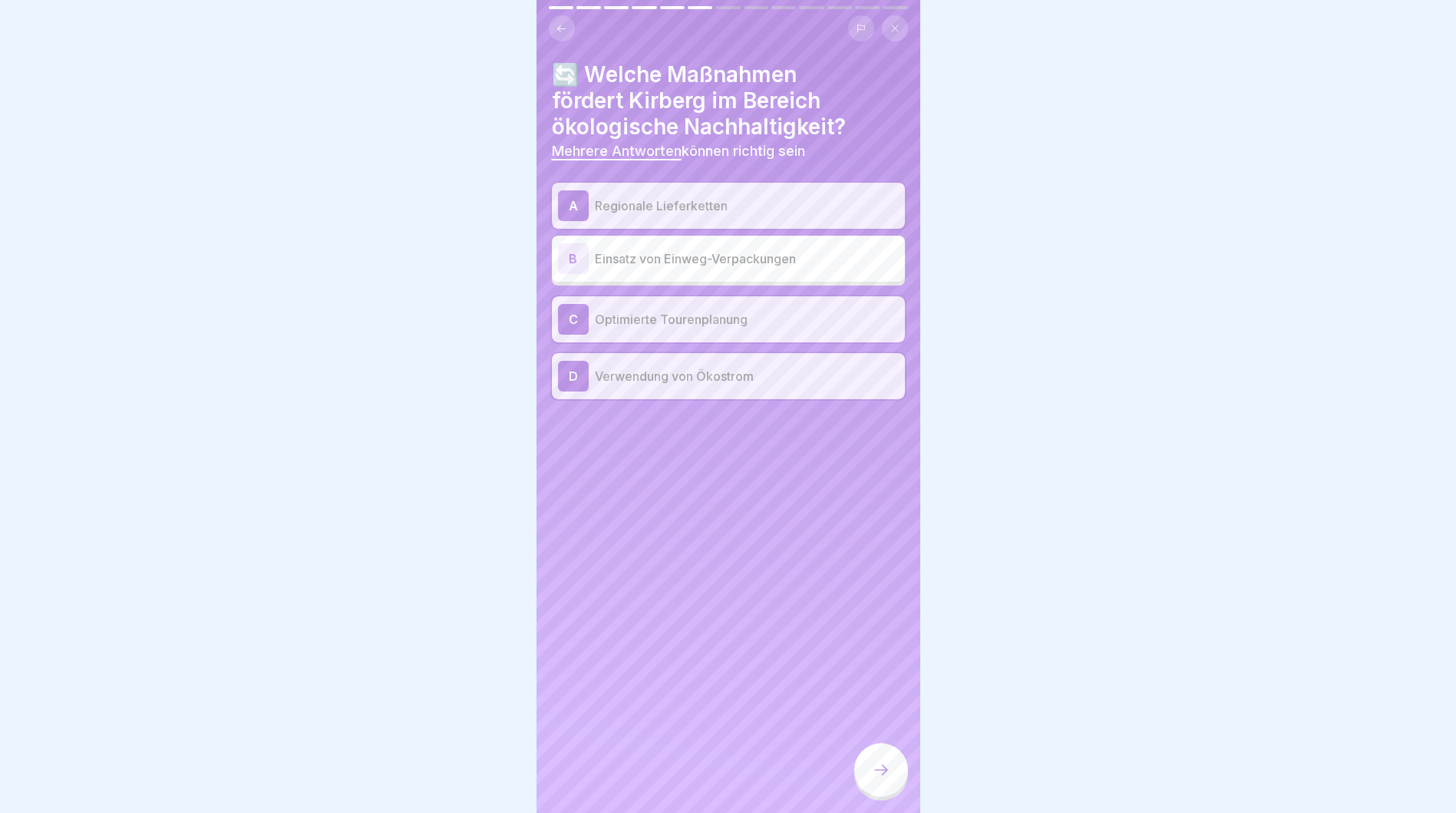
click at [878, 790] on div at bounding box center [881, 770] width 53 height 53
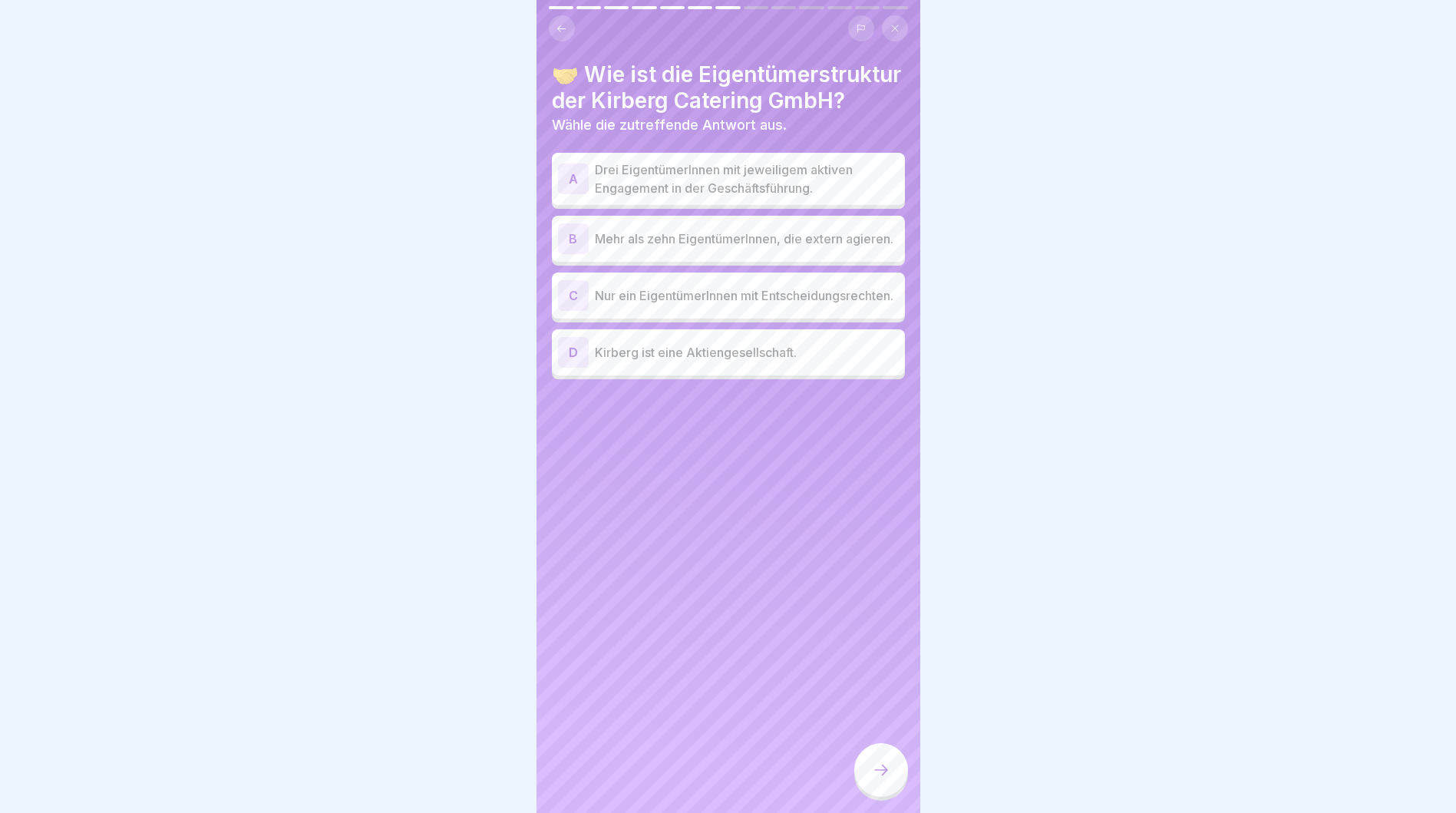
click at [743, 197] on p "Drei EigentümerInnen mit jeweiligem aktiven Engagement in der Geschäftsführung." at bounding box center [747, 179] width 304 height 37
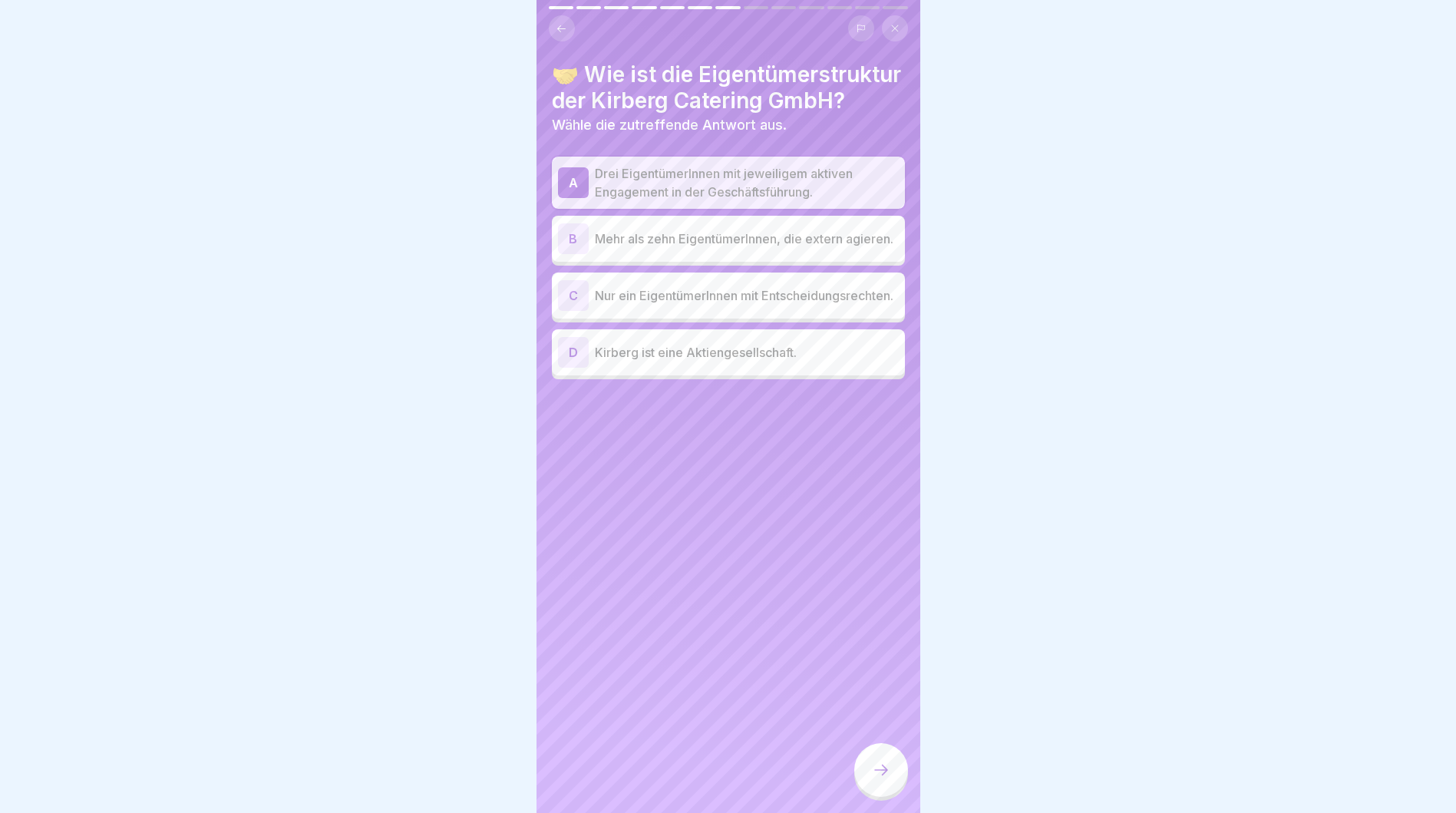
click at [882, 780] on icon at bounding box center [882, 770] width 18 height 18
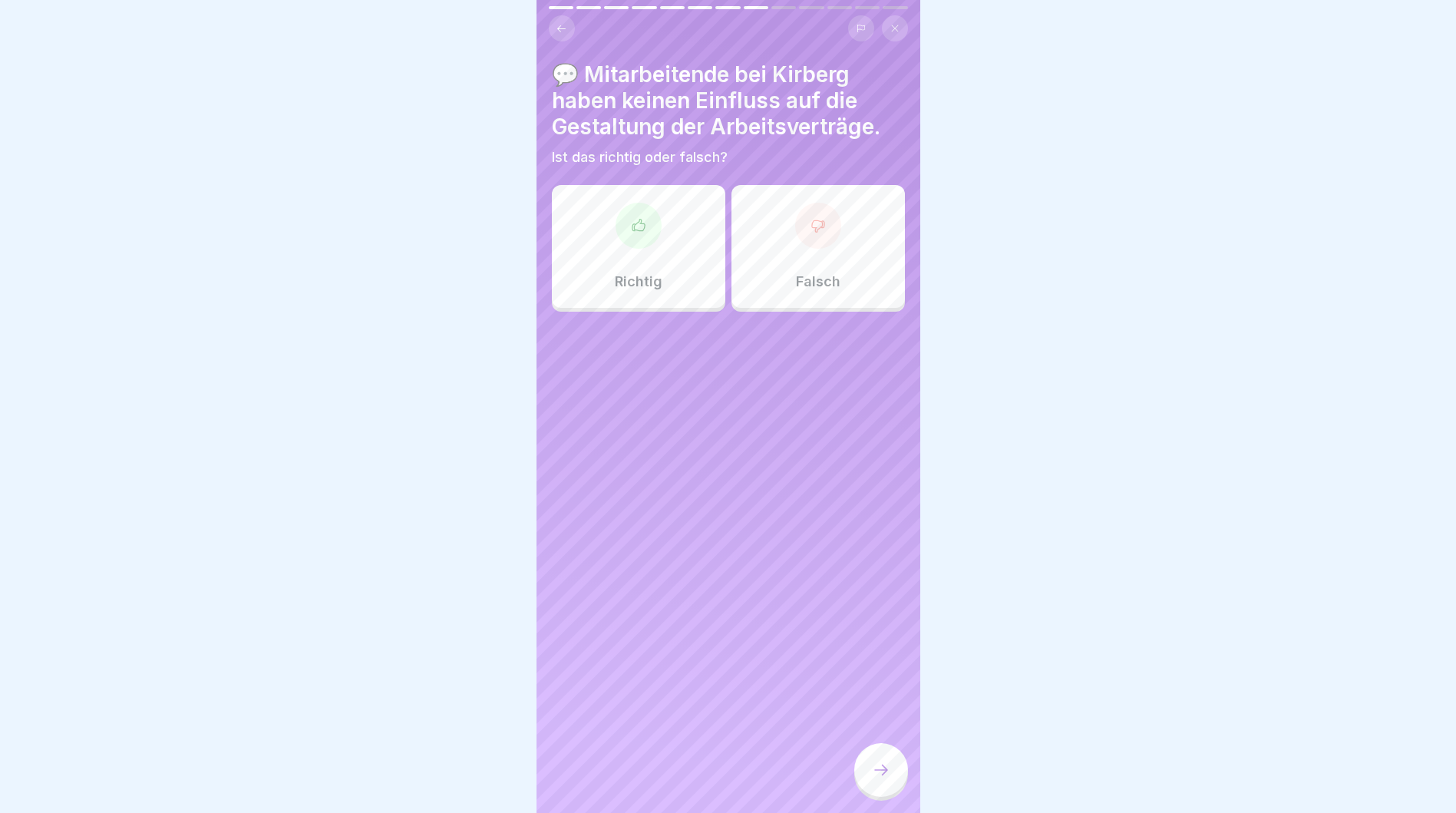
click at [818, 220] on div at bounding box center [818, 225] width 46 height 46
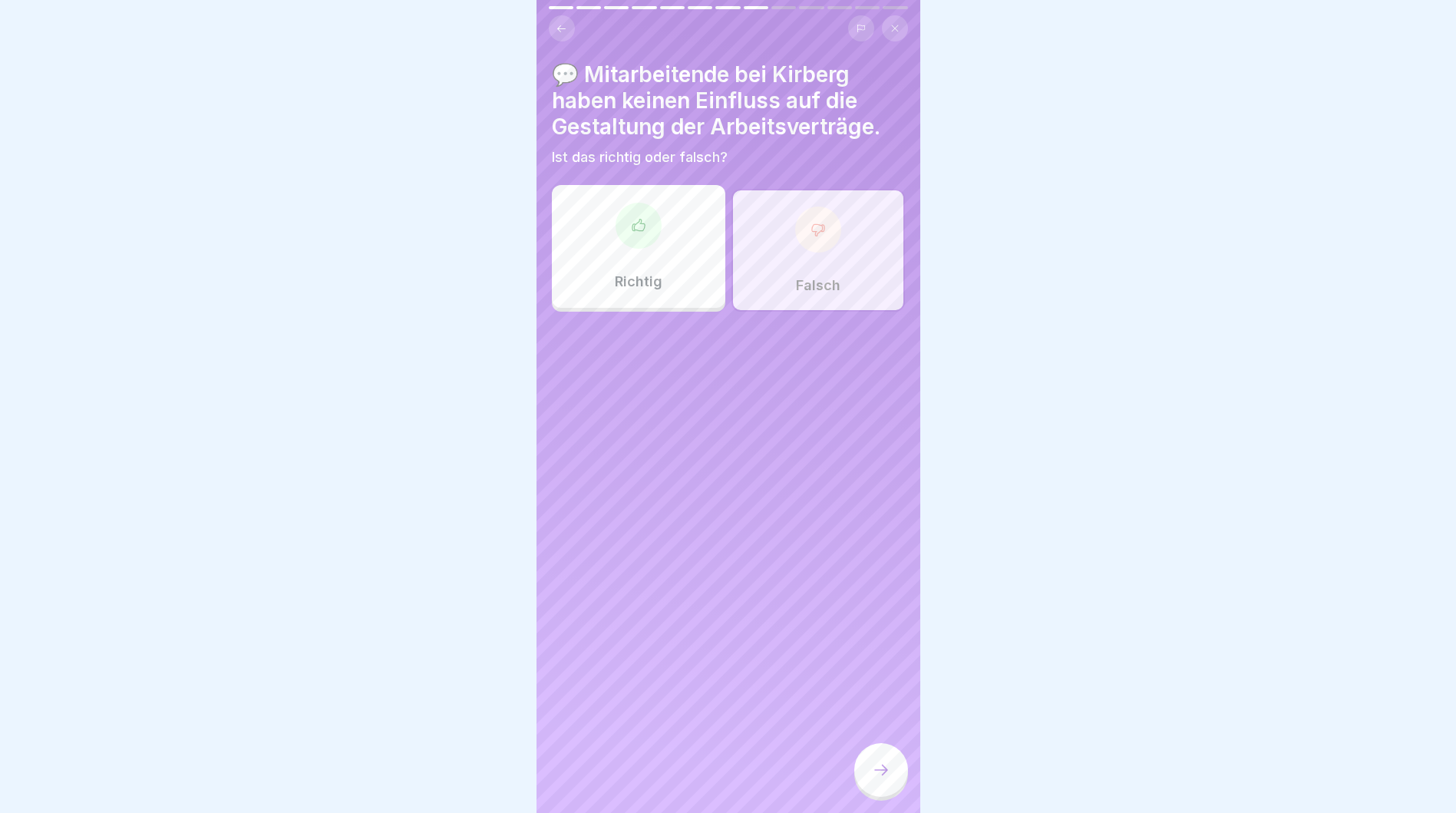
click at [817, 238] on div at bounding box center [818, 229] width 46 height 46
click at [878, 780] on icon at bounding box center [882, 770] width 18 height 18
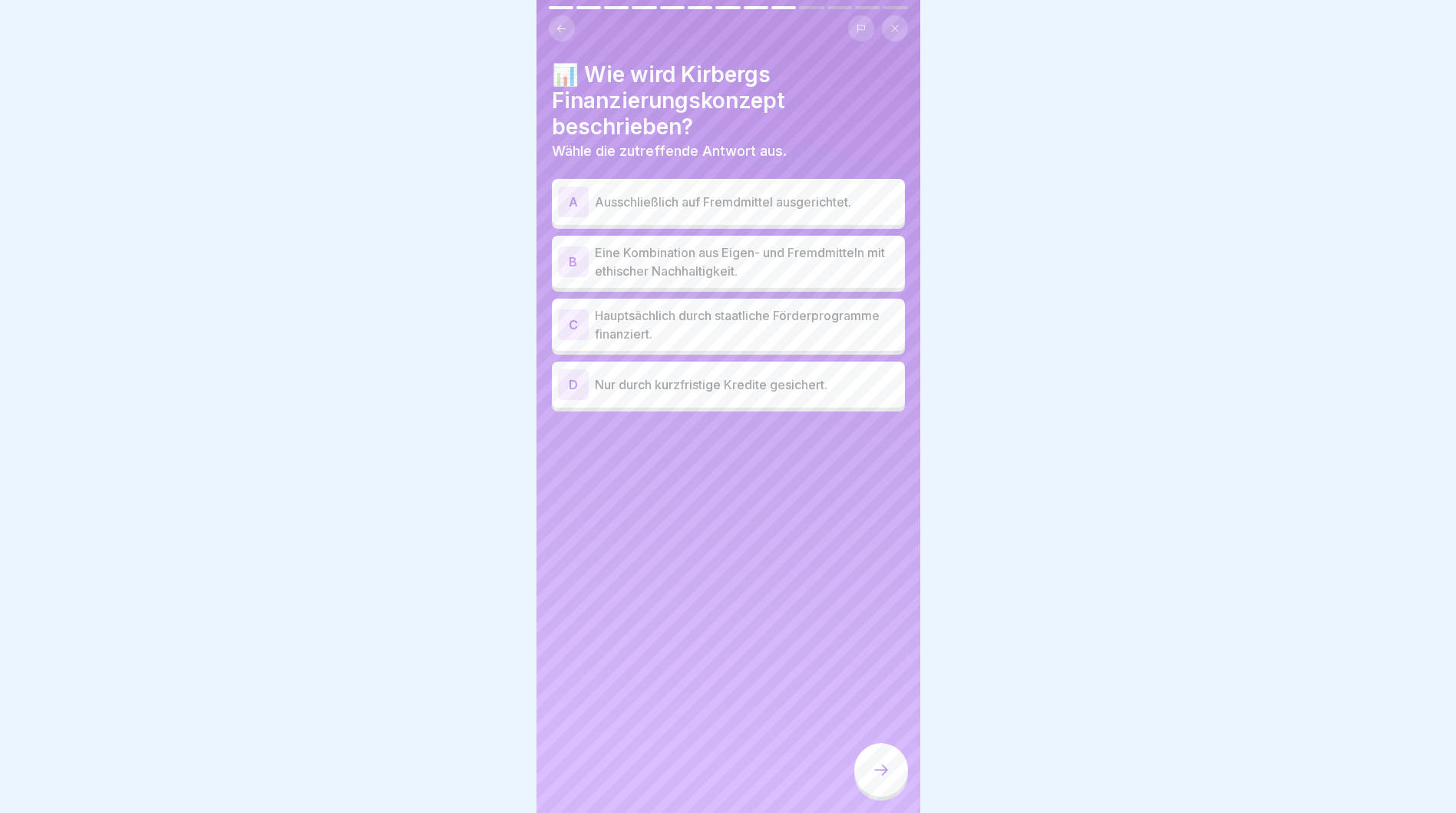
click at [749, 265] on p "Eine Kombination aus Eigen- und Fremdmitteln mit ethischer Nachhaltigkeit." at bounding box center [747, 261] width 304 height 37
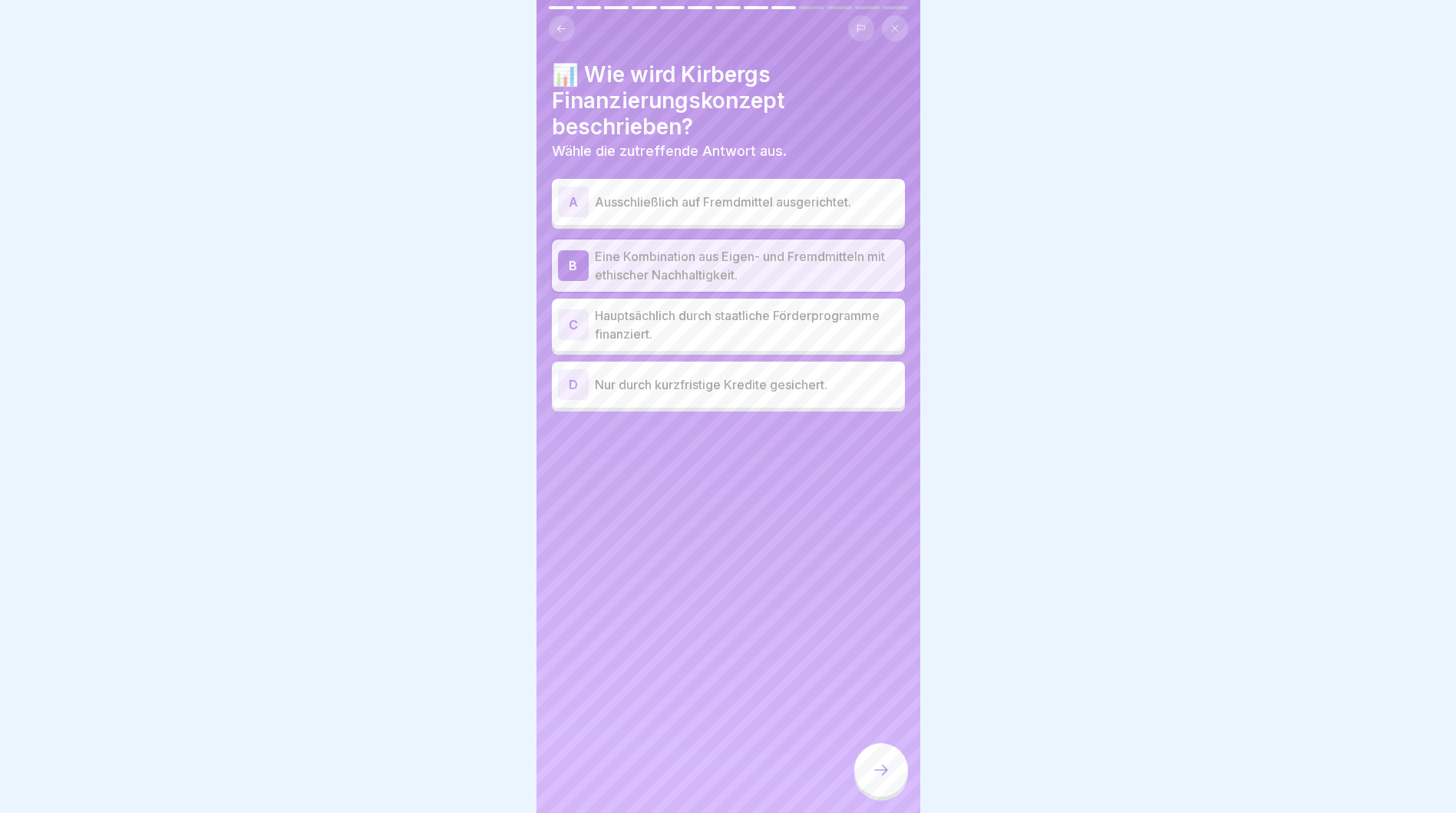
click at [875, 779] on icon at bounding box center [882, 770] width 18 height 18
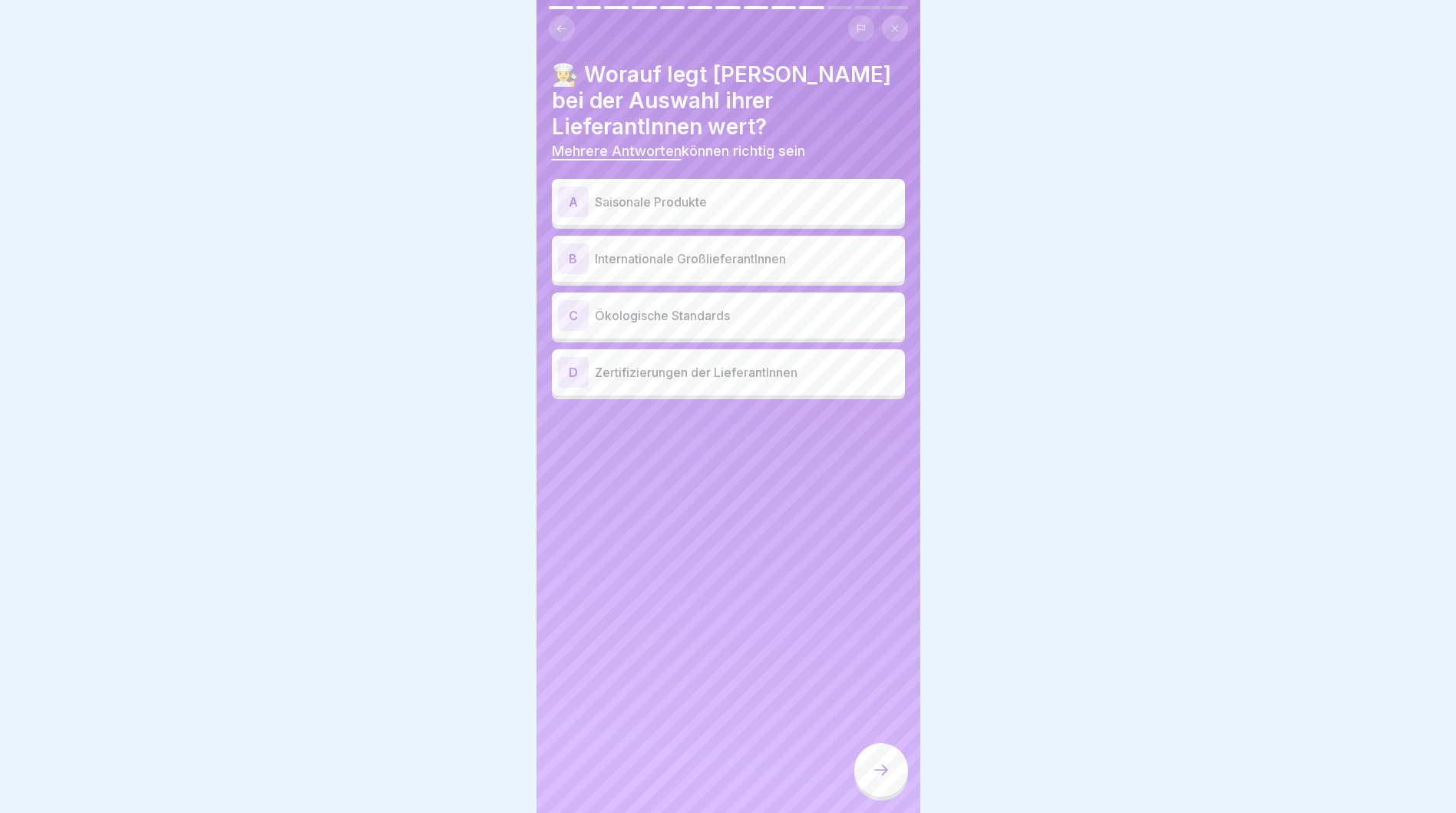
click at [642, 195] on p "Saisonale Produkte" at bounding box center [747, 201] width 304 height 18
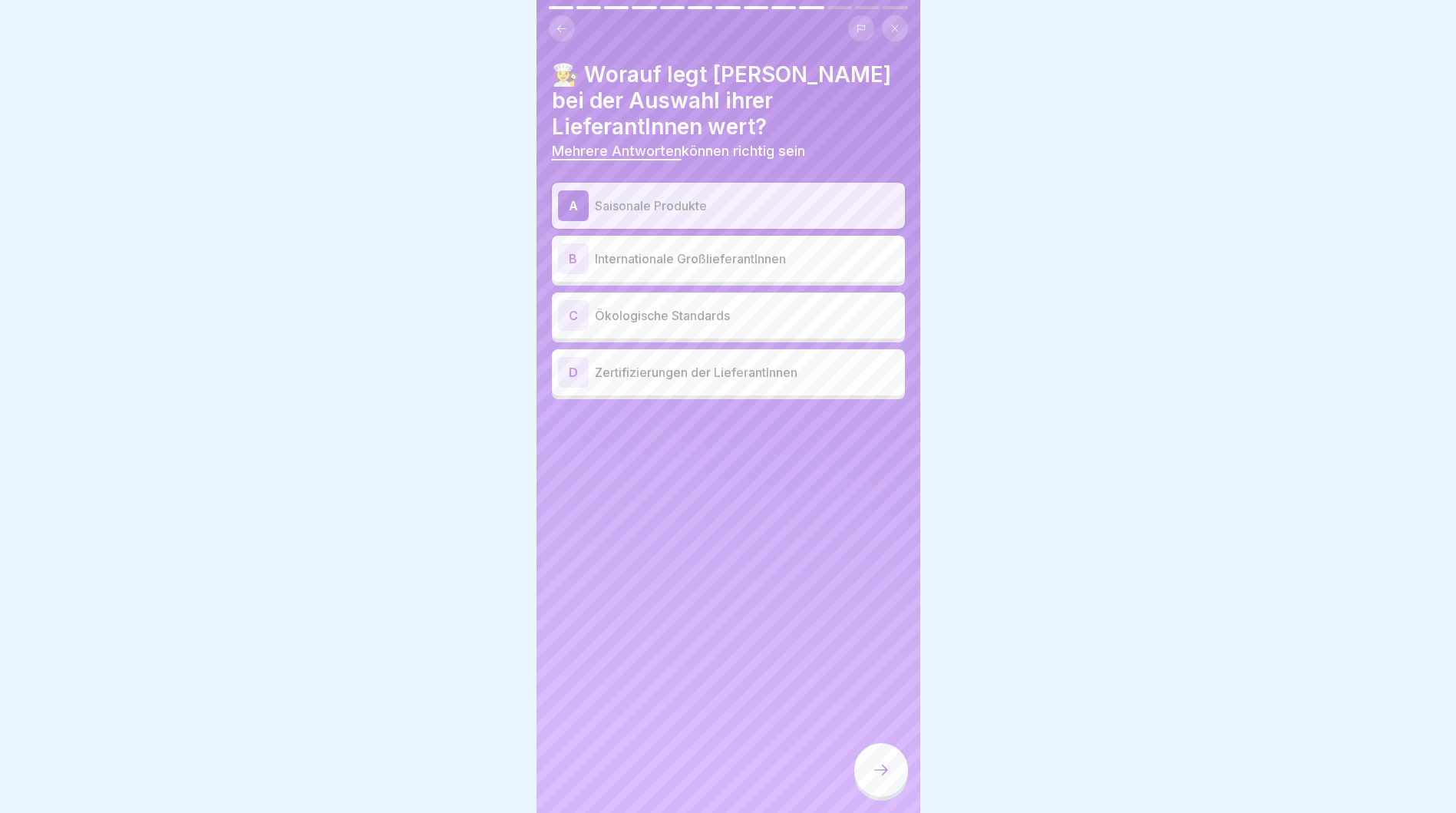
click at [709, 318] on p "Ökologische Standards" at bounding box center [747, 315] width 304 height 18
click at [729, 378] on p "Zertifizierungen der LieferantInnen" at bounding box center [747, 372] width 304 height 18
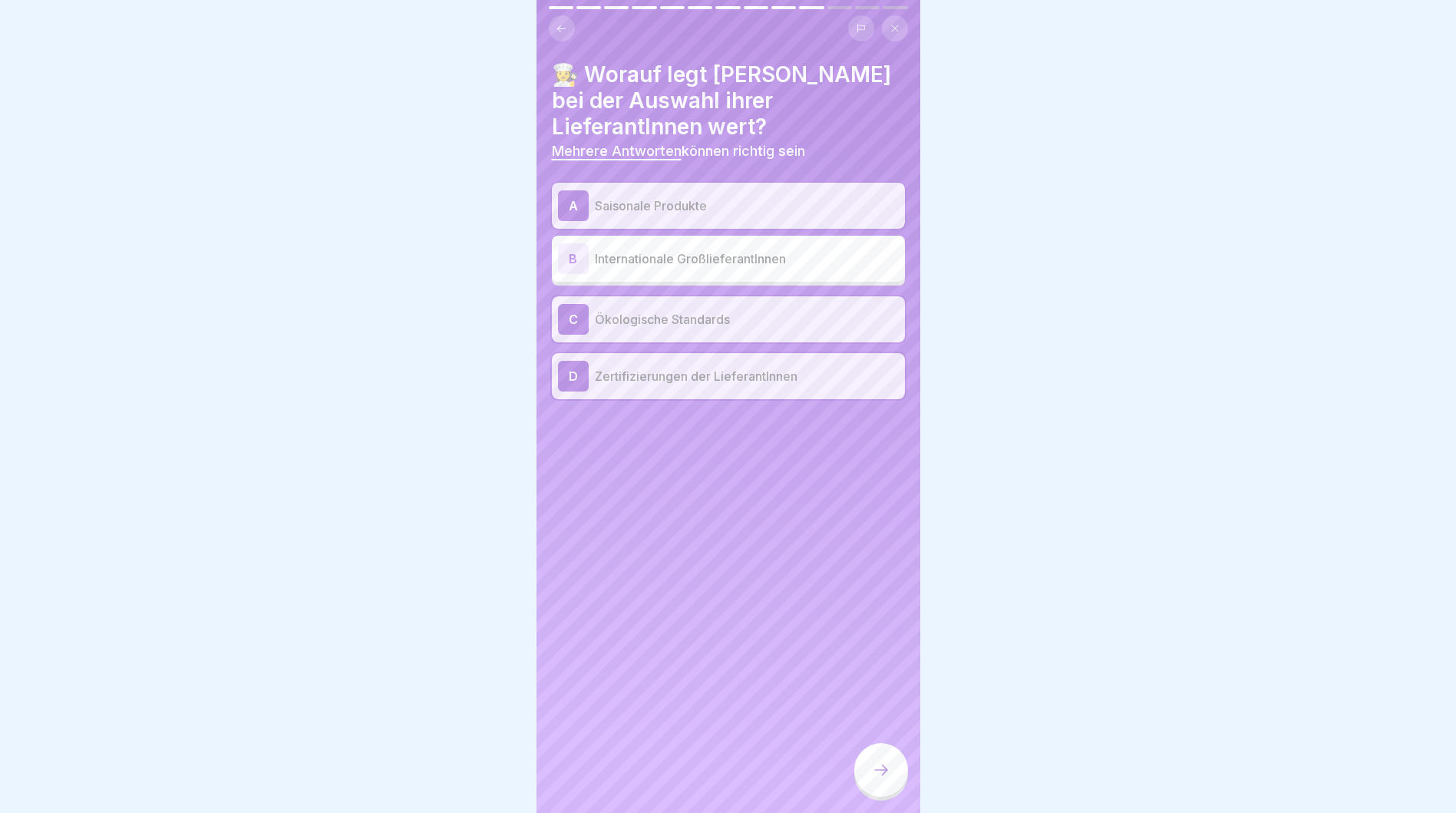
click at [877, 780] on icon at bounding box center [882, 770] width 18 height 18
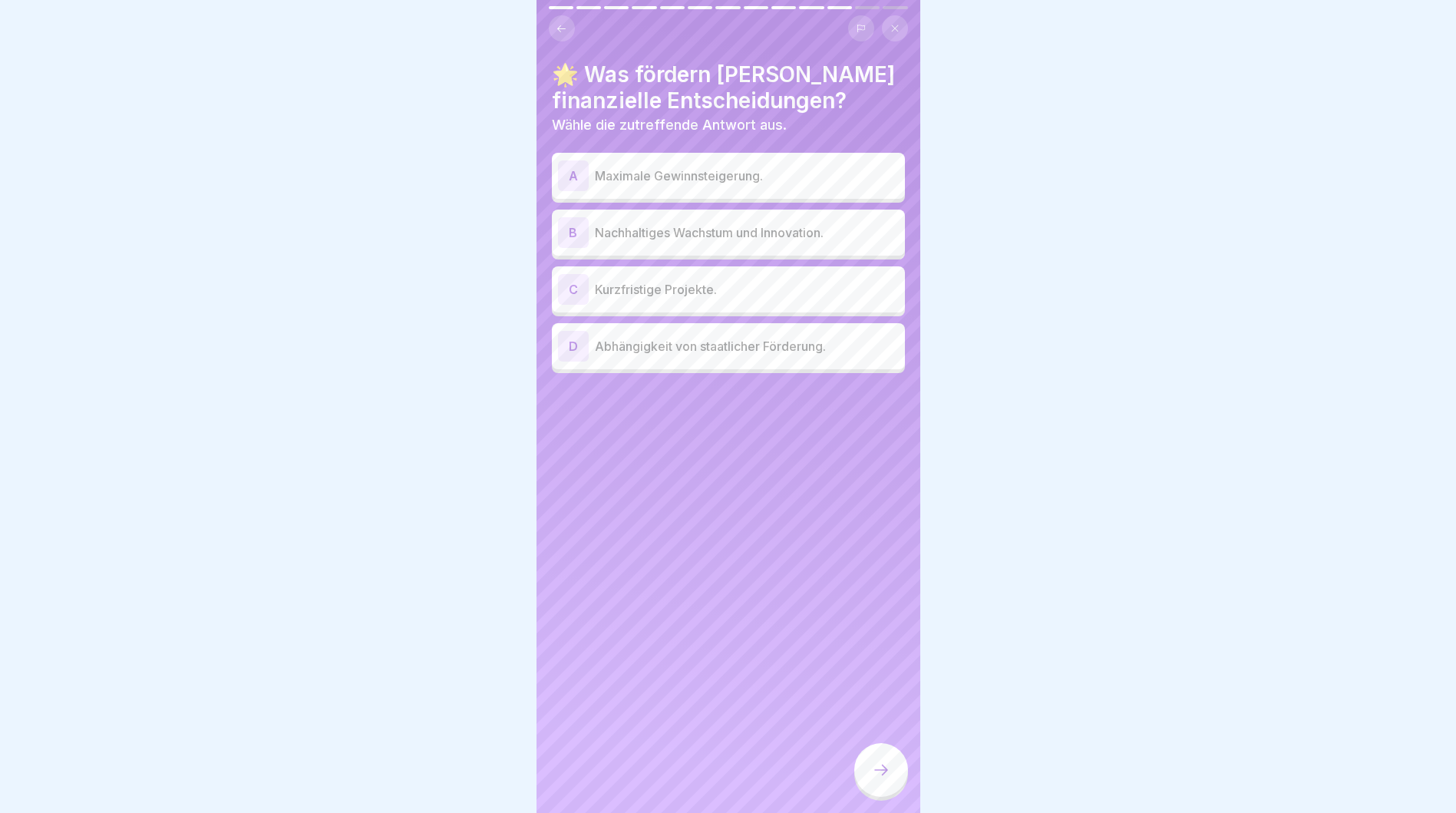
click at [698, 233] on p "Nachhaltiges Wachstum und Innovation." at bounding box center [747, 232] width 304 height 18
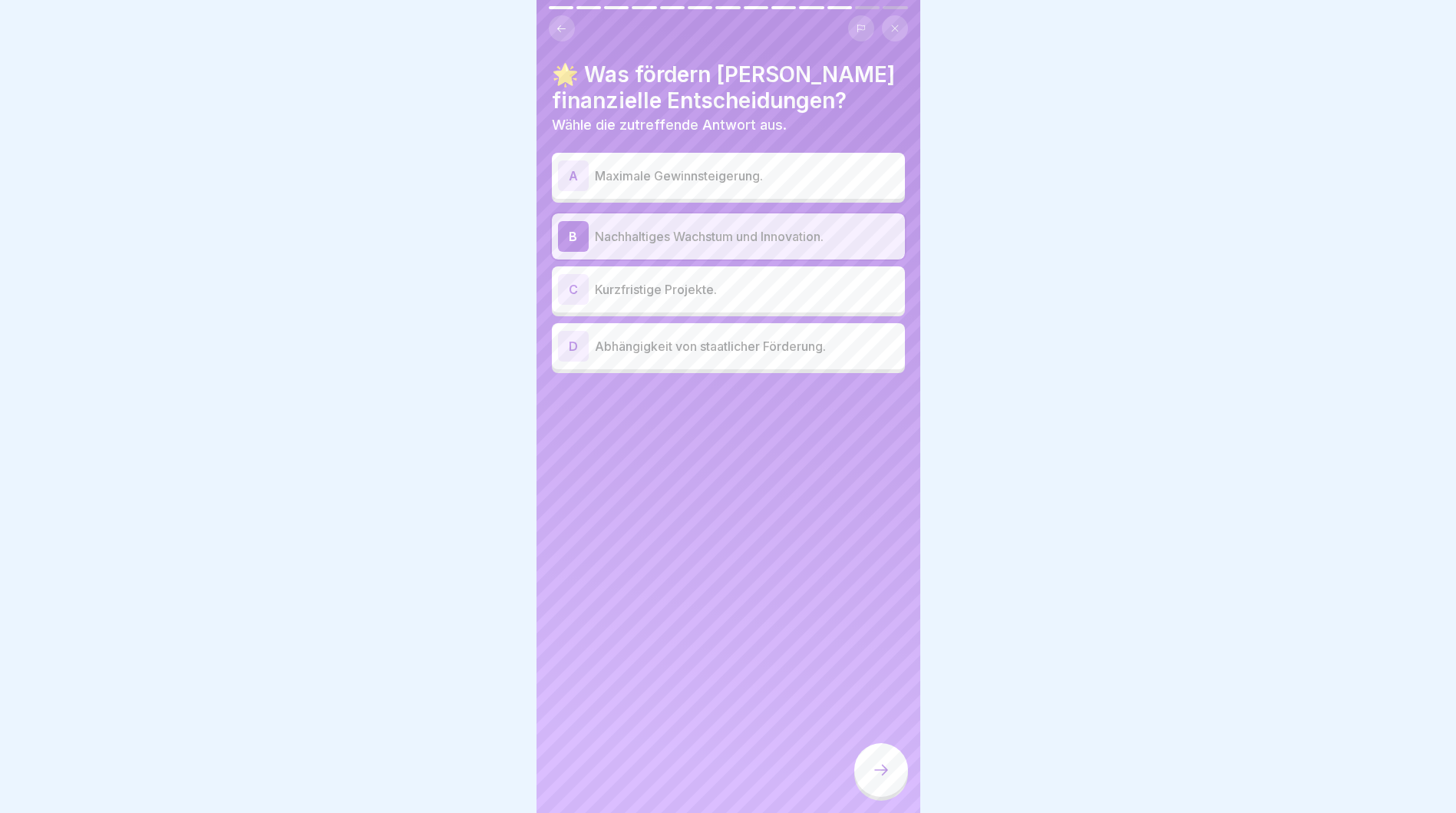
click at [881, 780] on icon at bounding box center [882, 770] width 18 height 18
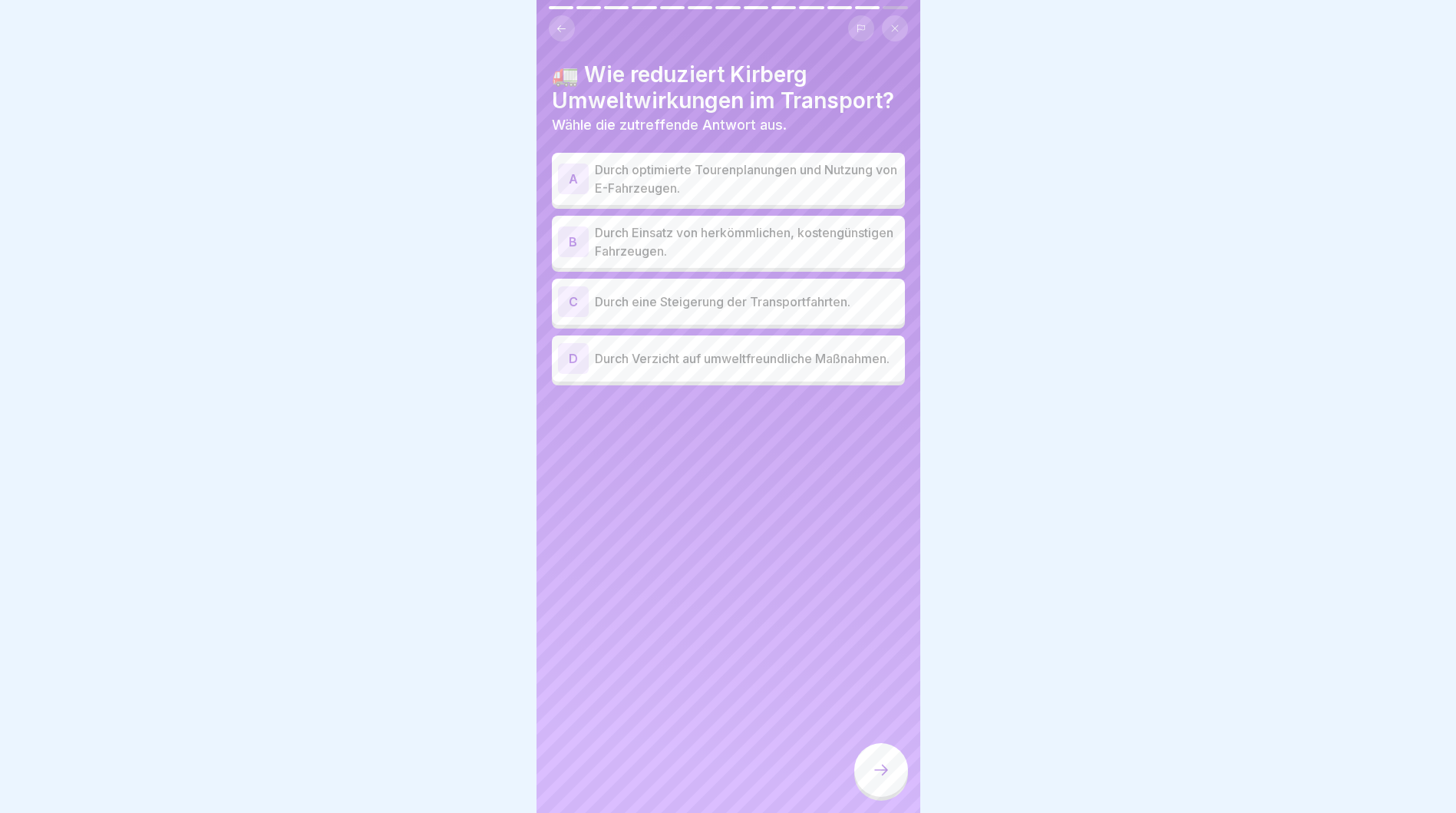
click at [826, 165] on p "Durch optimierte Tourenplanungen und Nutzung von E-Fahrzeugen." at bounding box center [747, 179] width 304 height 37
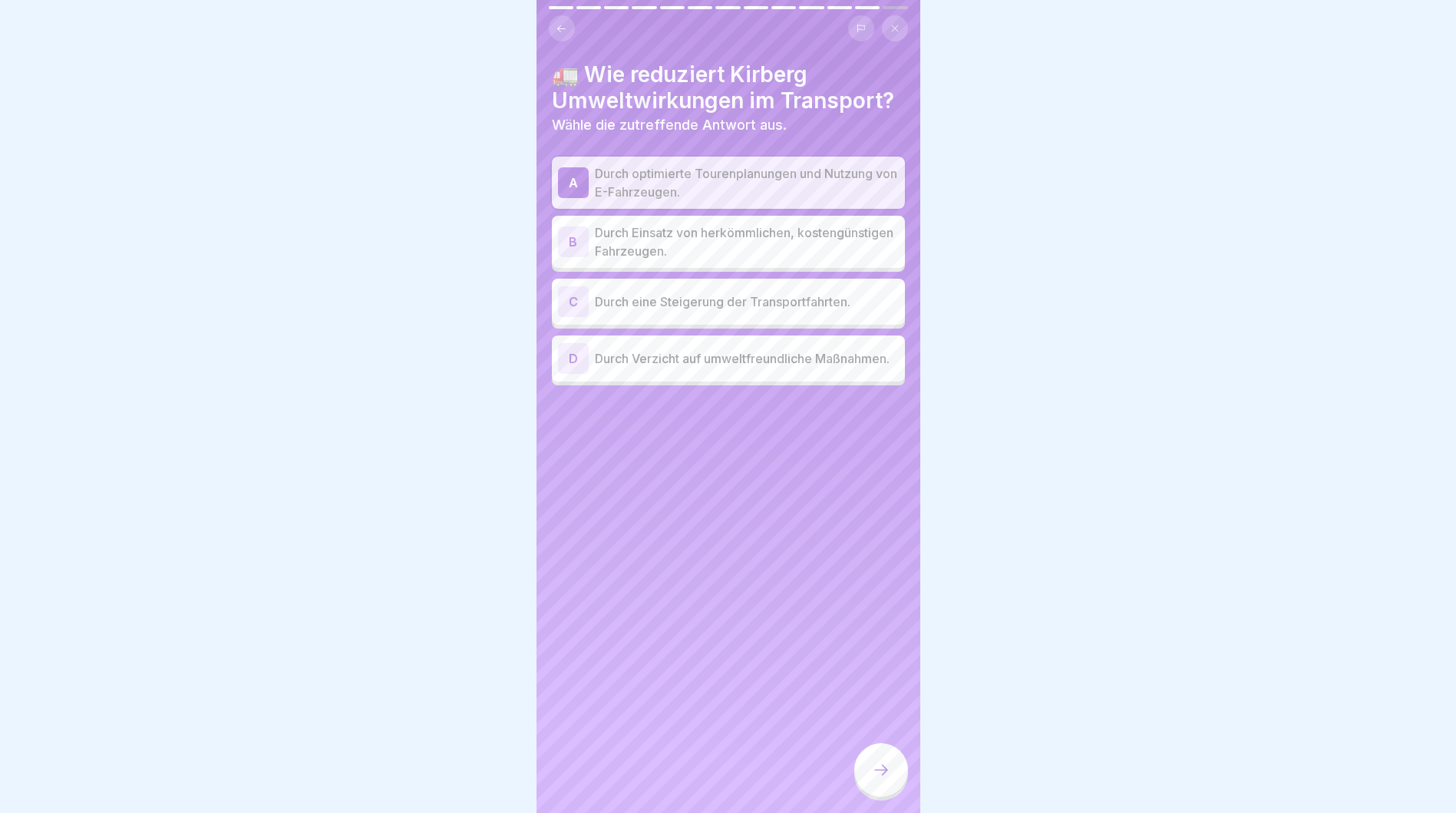
drag, startPoint x: 877, startPoint y: 783, endPoint x: 979, endPoint y: 752, distance: 106.6
click at [876, 780] on icon at bounding box center [882, 770] width 18 height 18
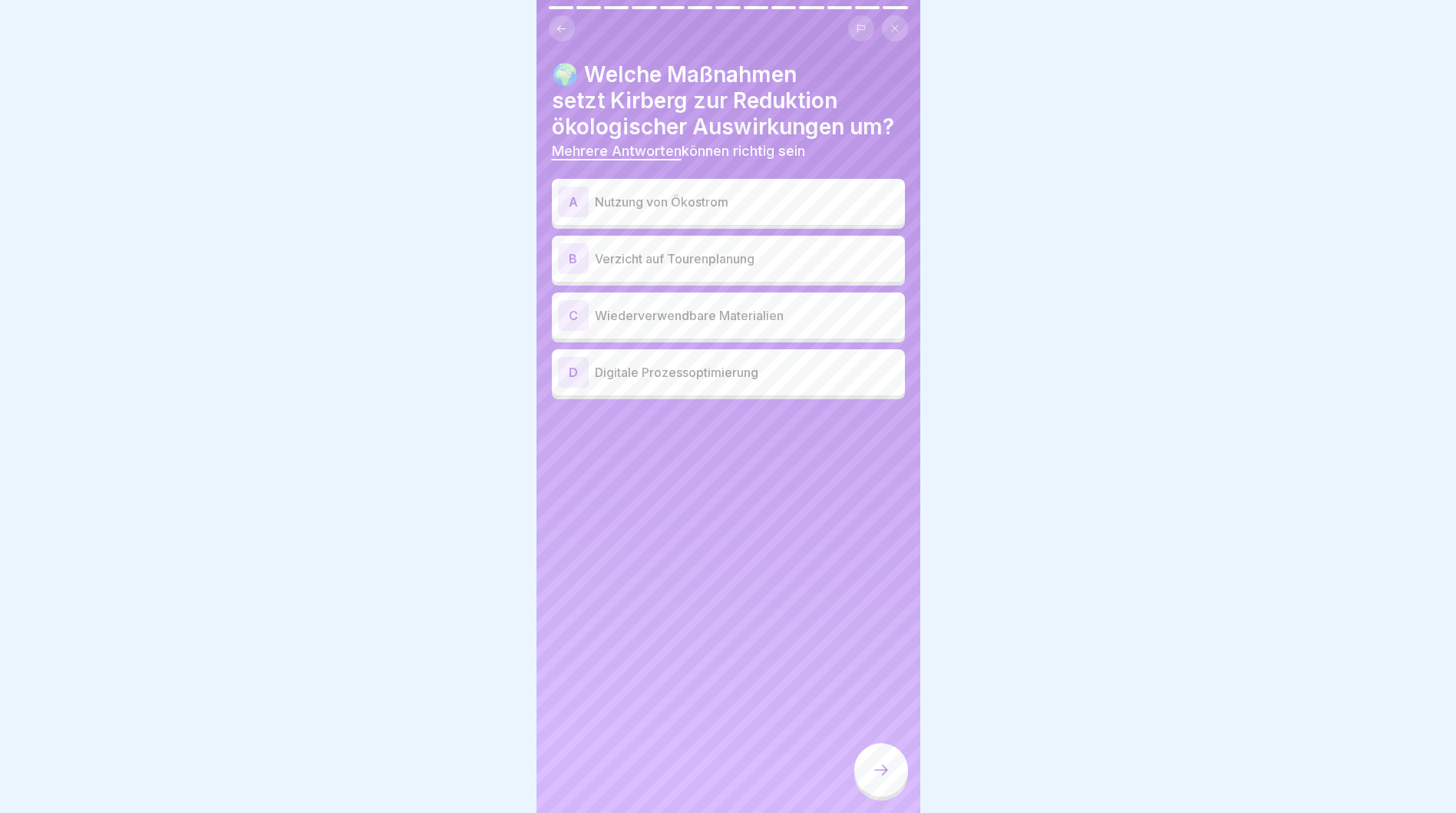
click at [793, 207] on p "Nutzung von Ökostrom" at bounding box center [747, 201] width 304 height 18
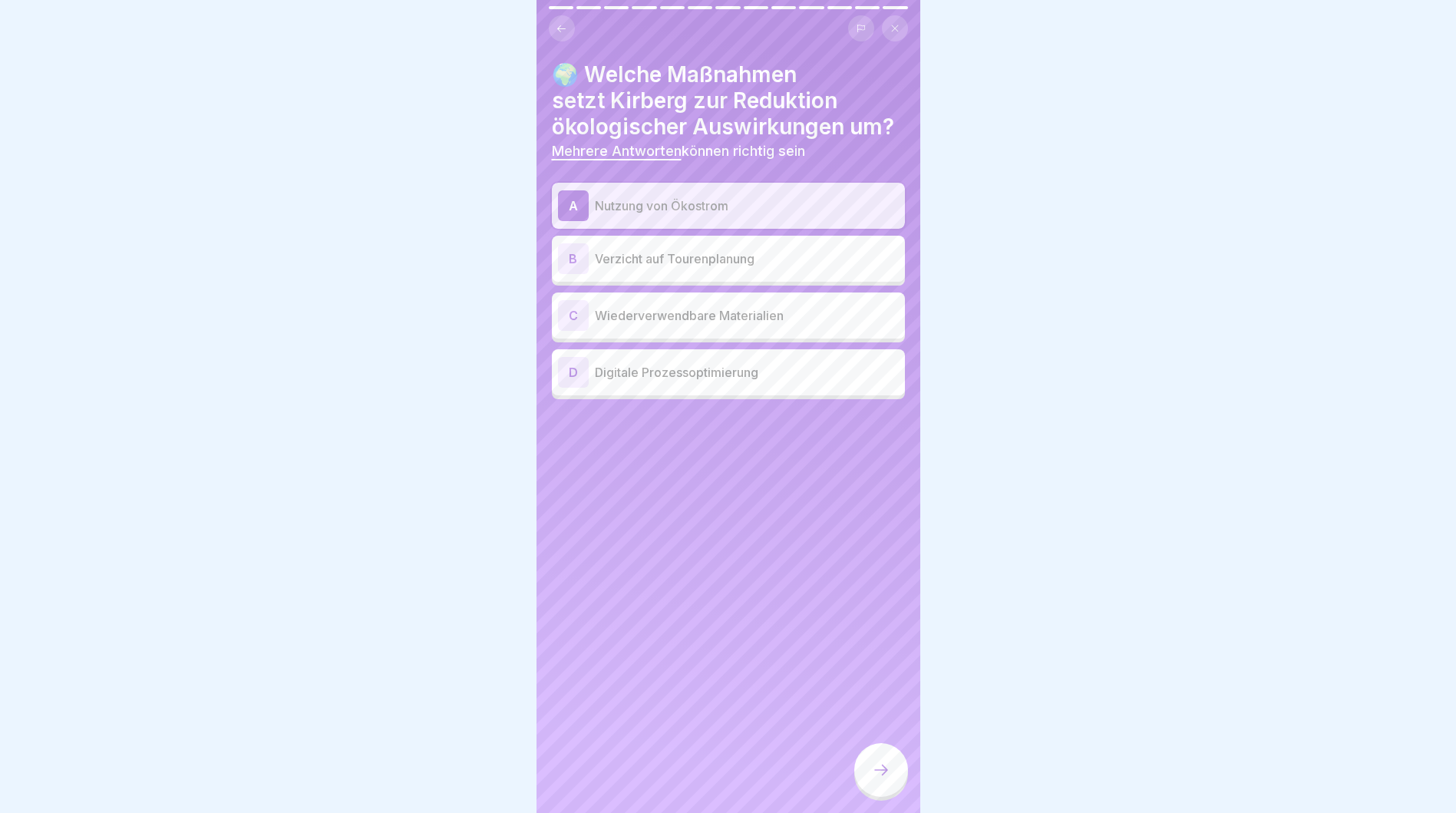
click at [807, 319] on p "Wiederverwendbare Materialien" at bounding box center [747, 315] width 304 height 18
click at [794, 378] on p "Digitale Prozessoptimierung" at bounding box center [747, 372] width 304 height 18
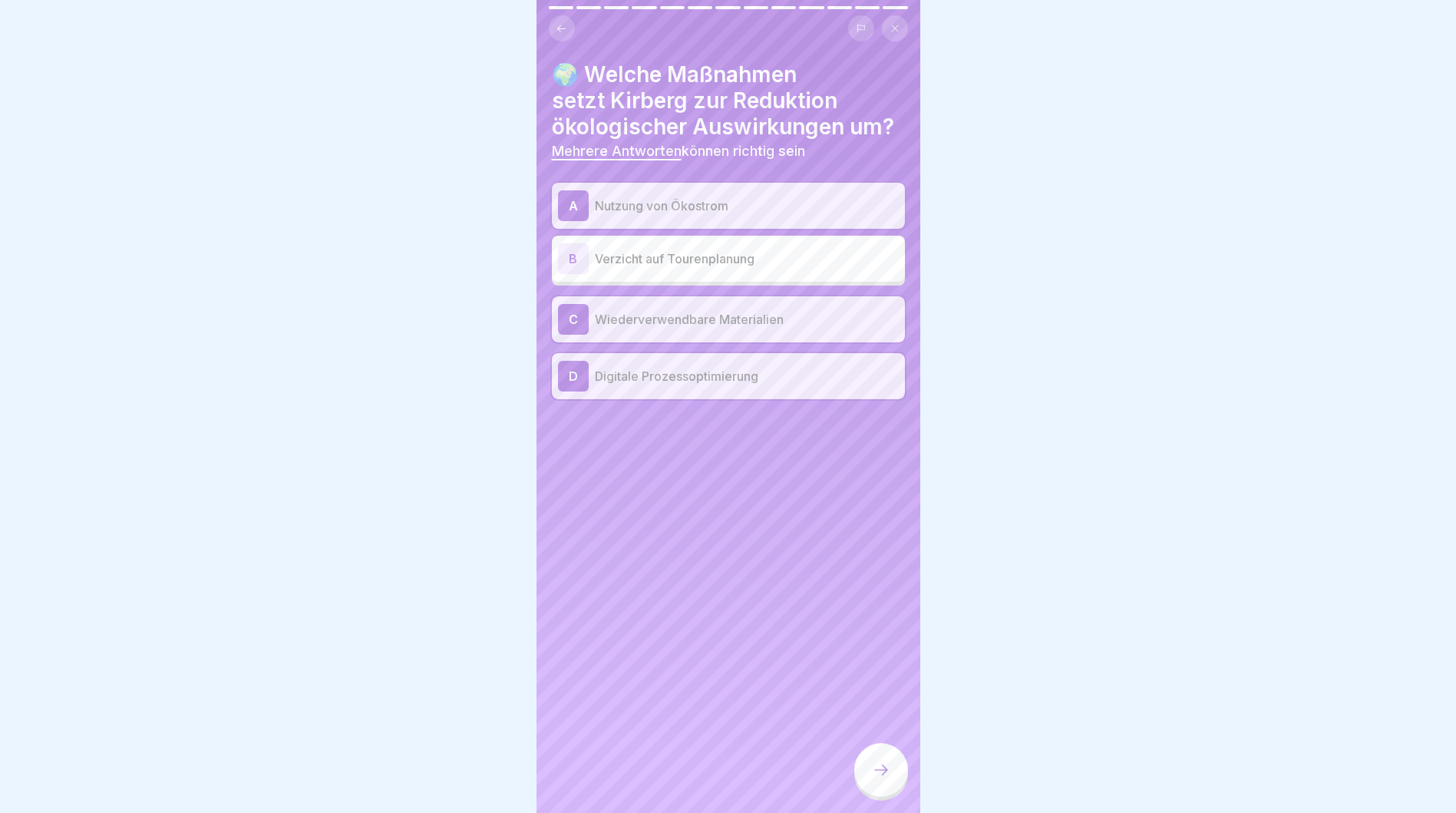
click at [879, 780] on icon at bounding box center [882, 770] width 18 height 18
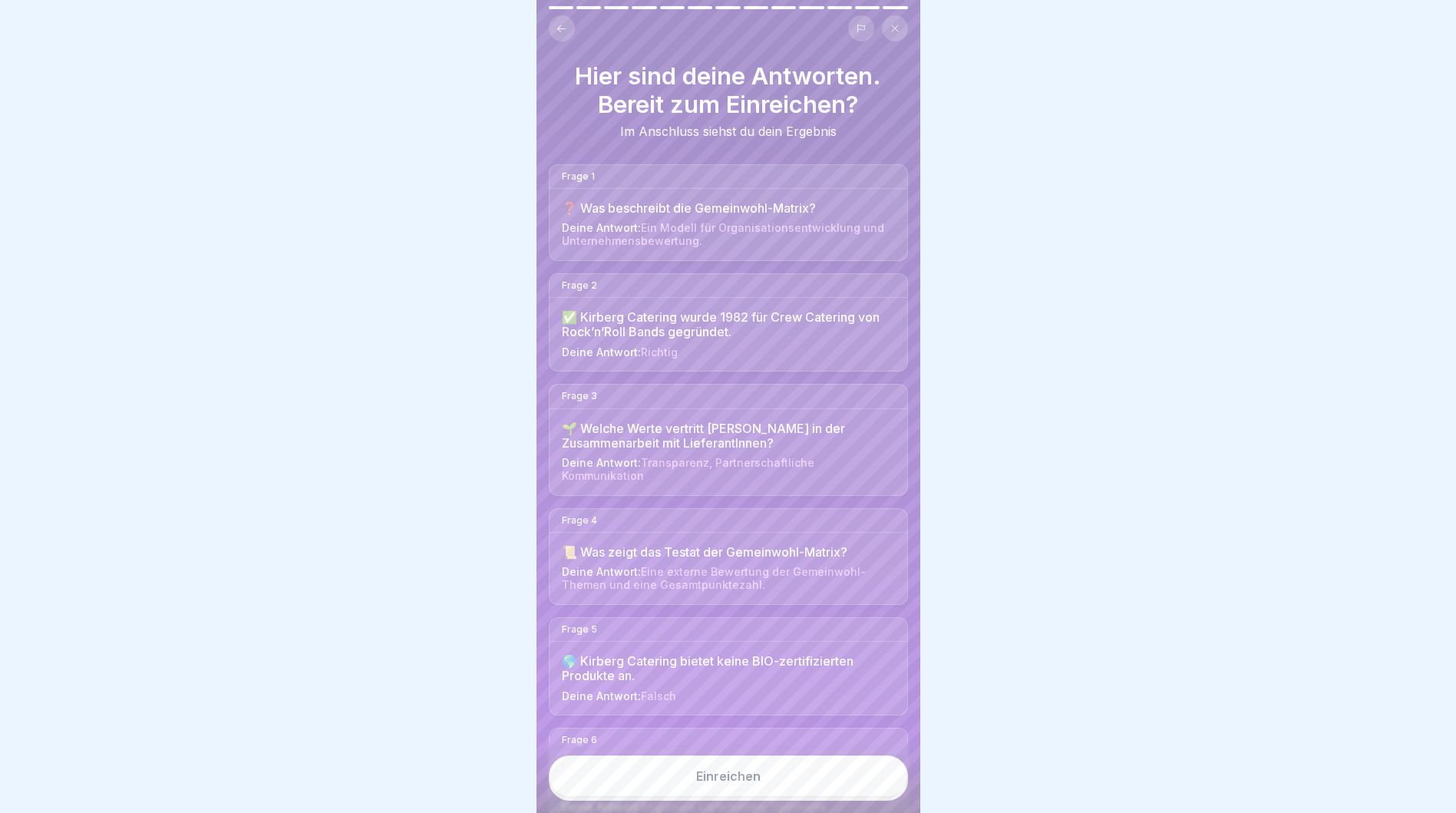
click at [711, 783] on div "Einreichen" at bounding box center [728, 776] width 64 height 14
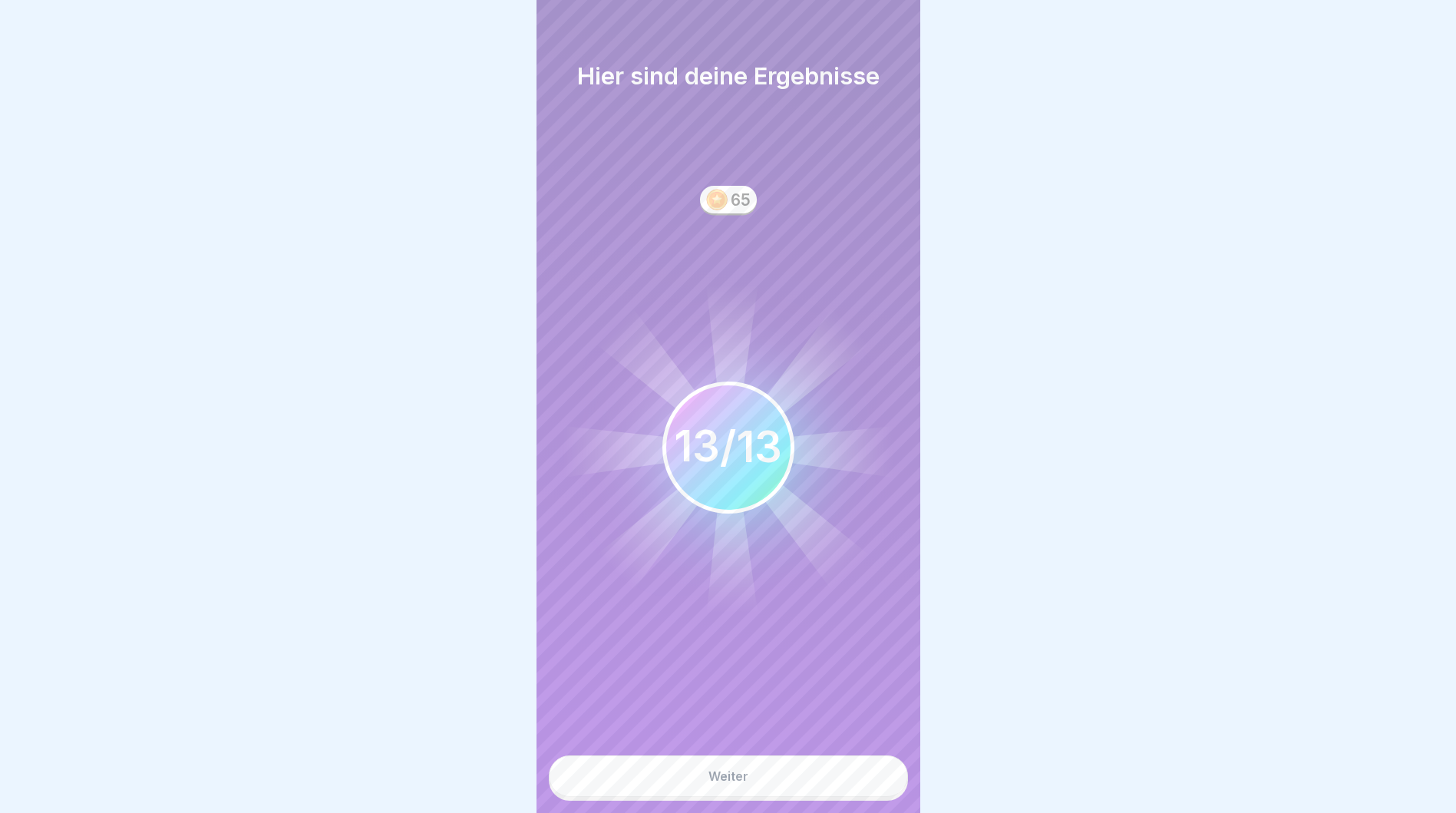
click at [763, 790] on button "Weiter" at bounding box center [729, 776] width 359 height 42
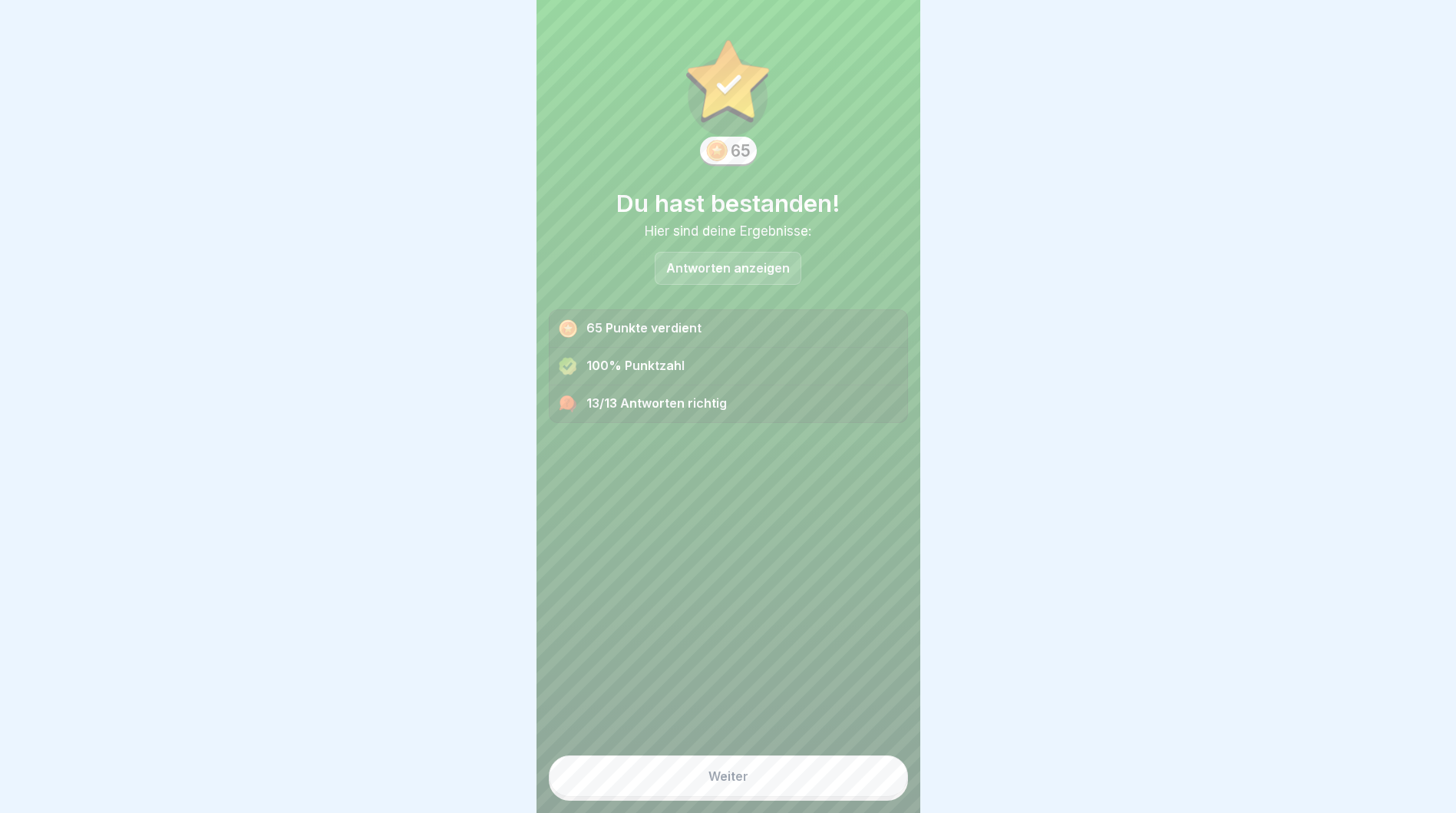
click at [689, 797] on button "Weiter" at bounding box center [729, 776] width 359 height 42
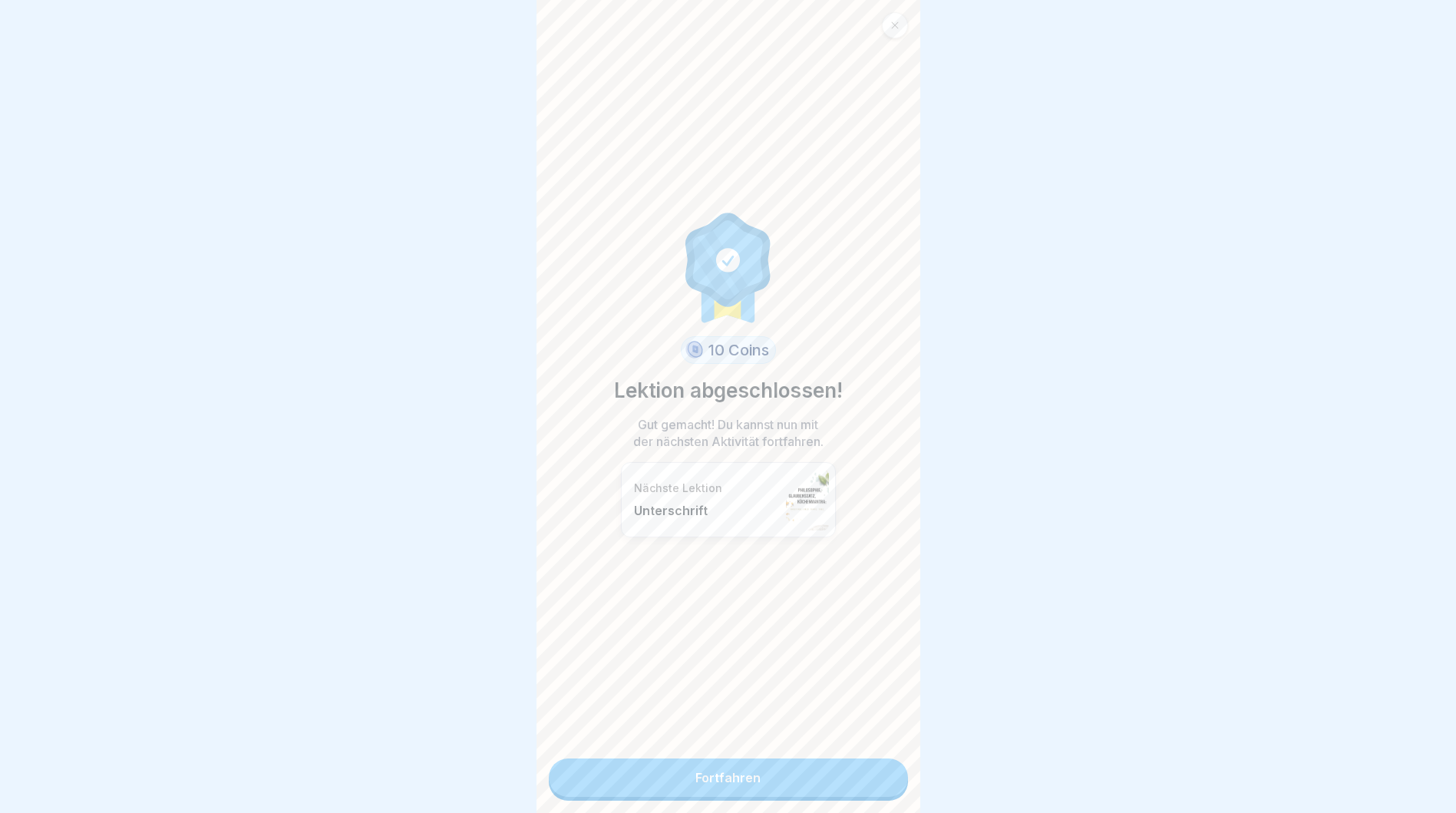
click at [705, 767] on link "Fortfahren" at bounding box center [729, 778] width 359 height 38
